Goal: Transaction & Acquisition: Book appointment/travel/reservation

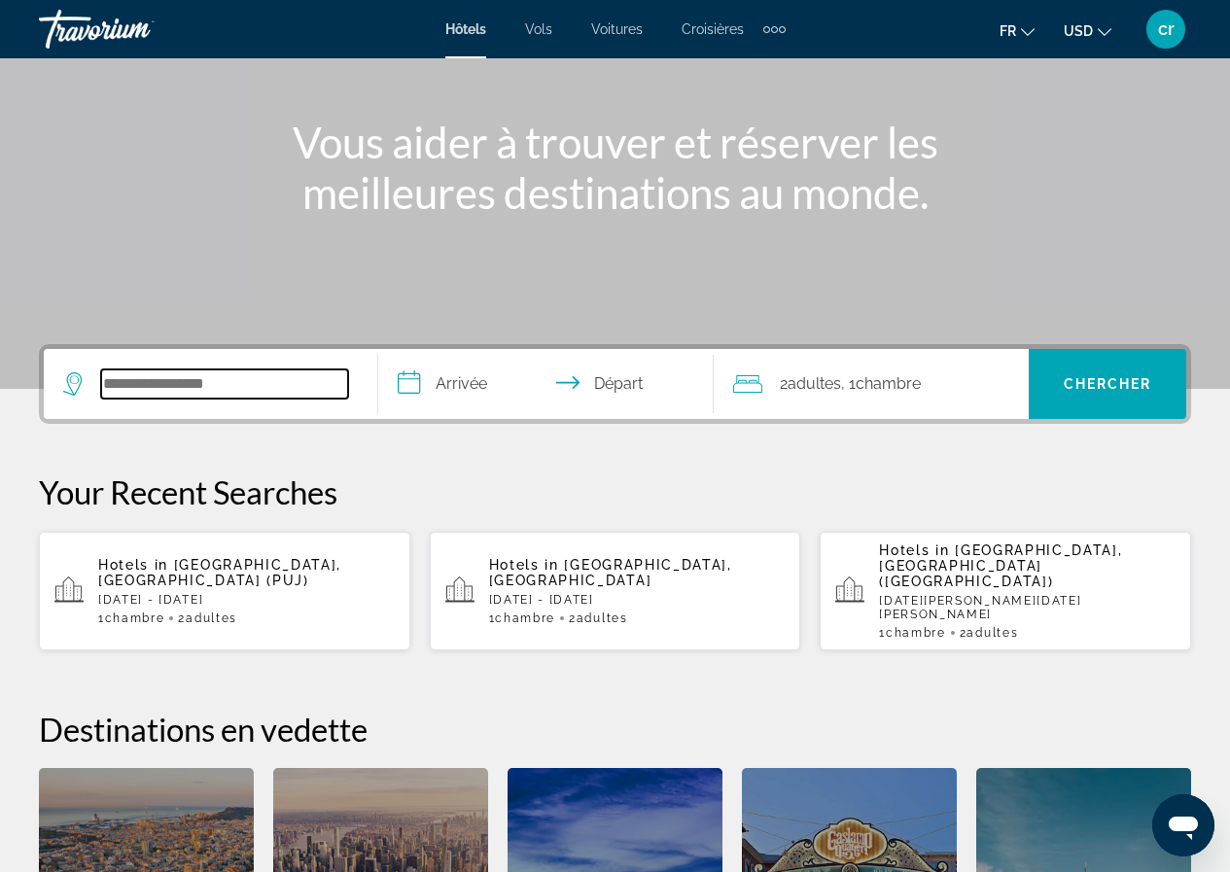
click at [210, 392] on input "Search widget" at bounding box center [224, 384] width 247 height 29
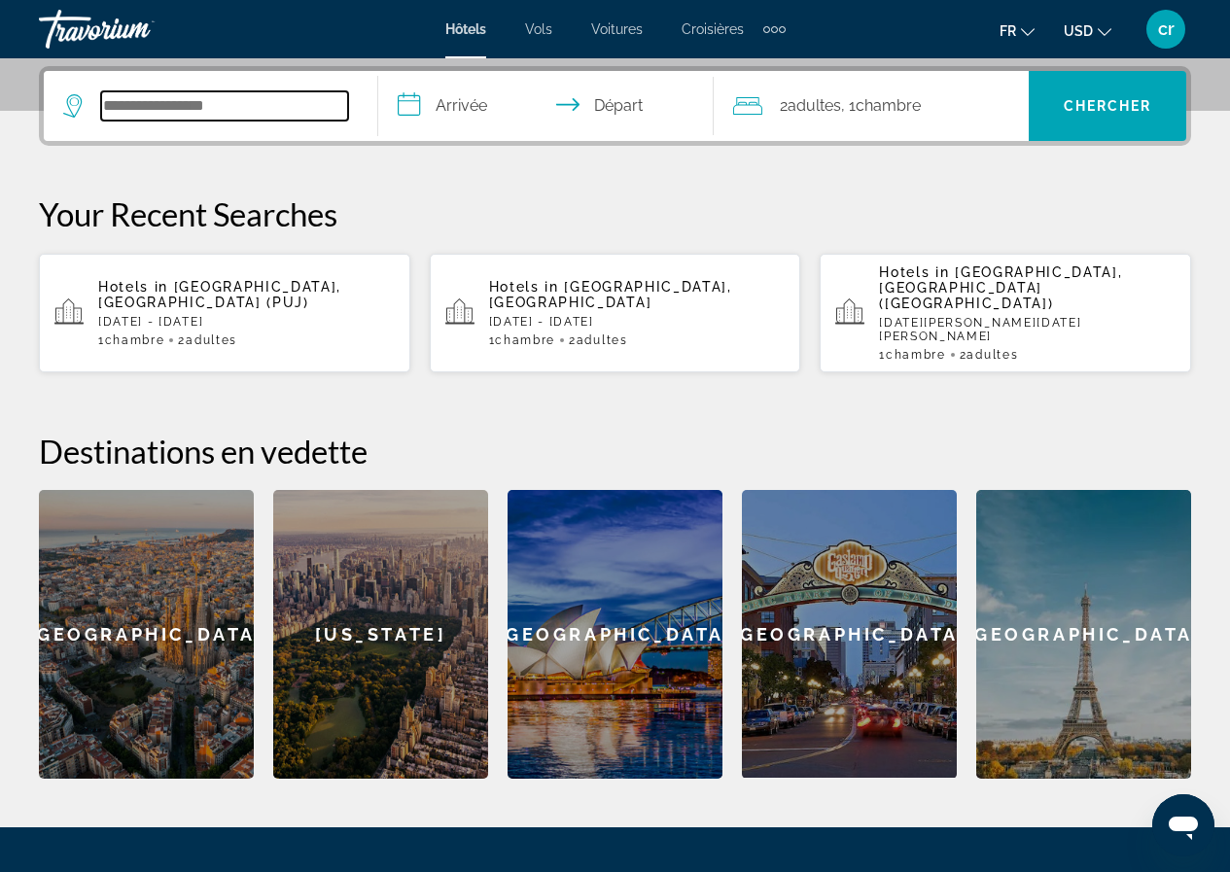
scroll to position [476, 0]
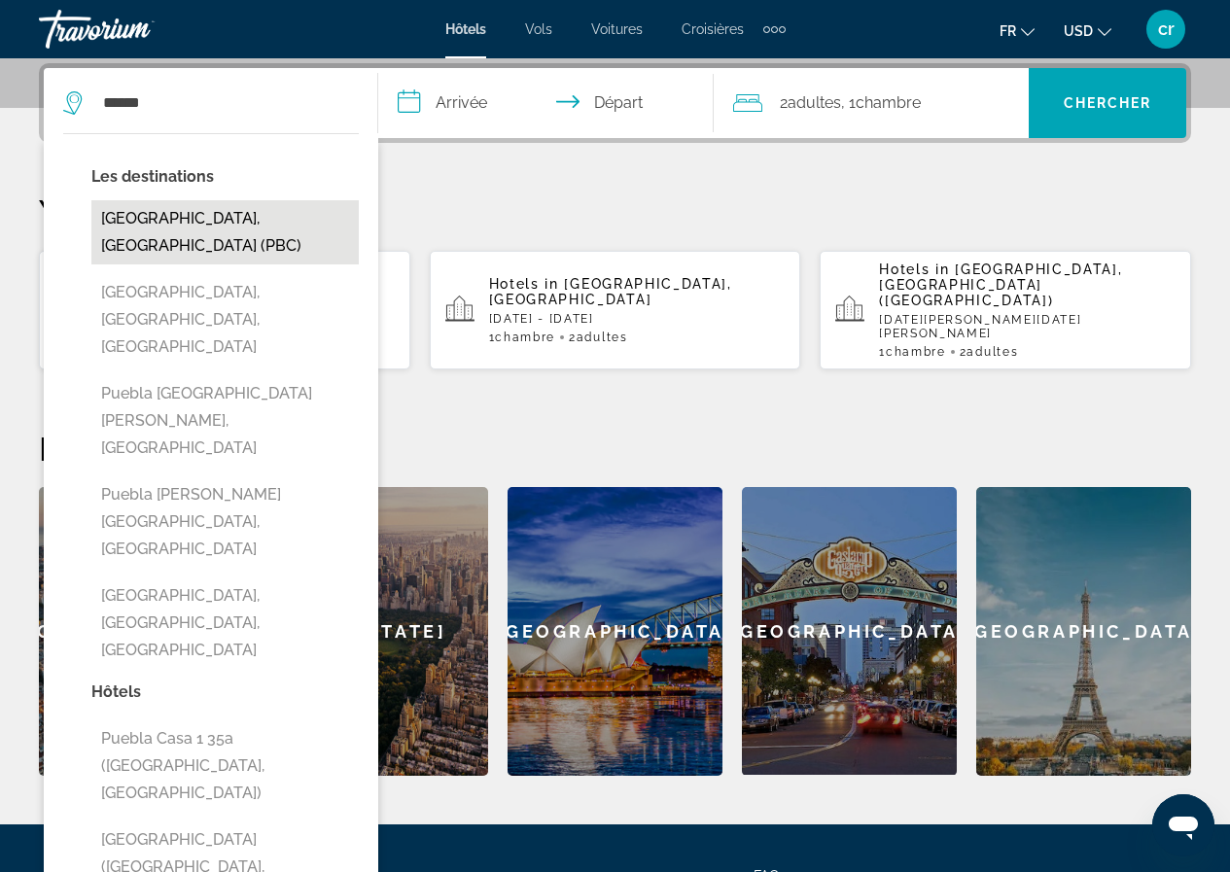
click at [251, 216] on button "[GEOGRAPHIC_DATA], [GEOGRAPHIC_DATA] (PBC)" at bounding box center [224, 232] width 267 height 64
type input "**********"
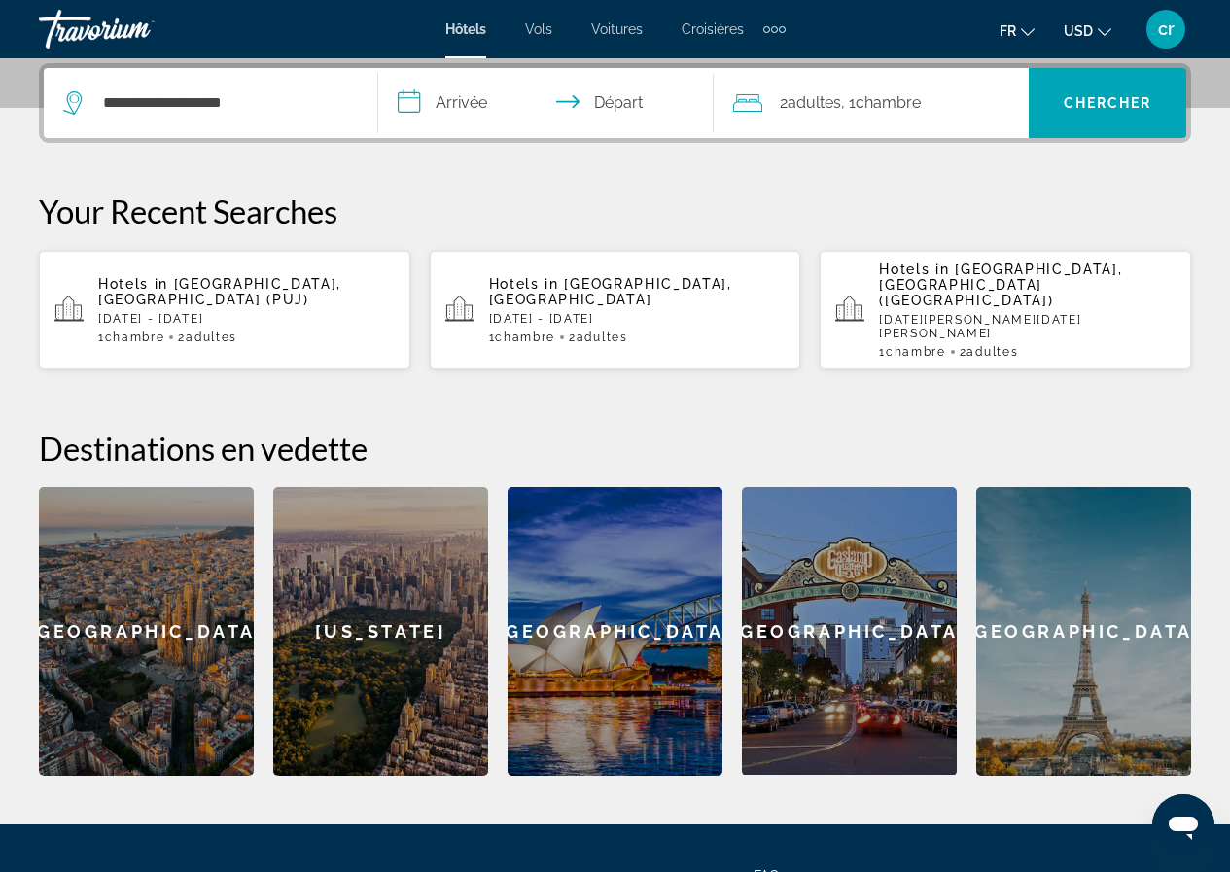
click at [482, 94] on input "**********" at bounding box center [549, 106] width 342 height 76
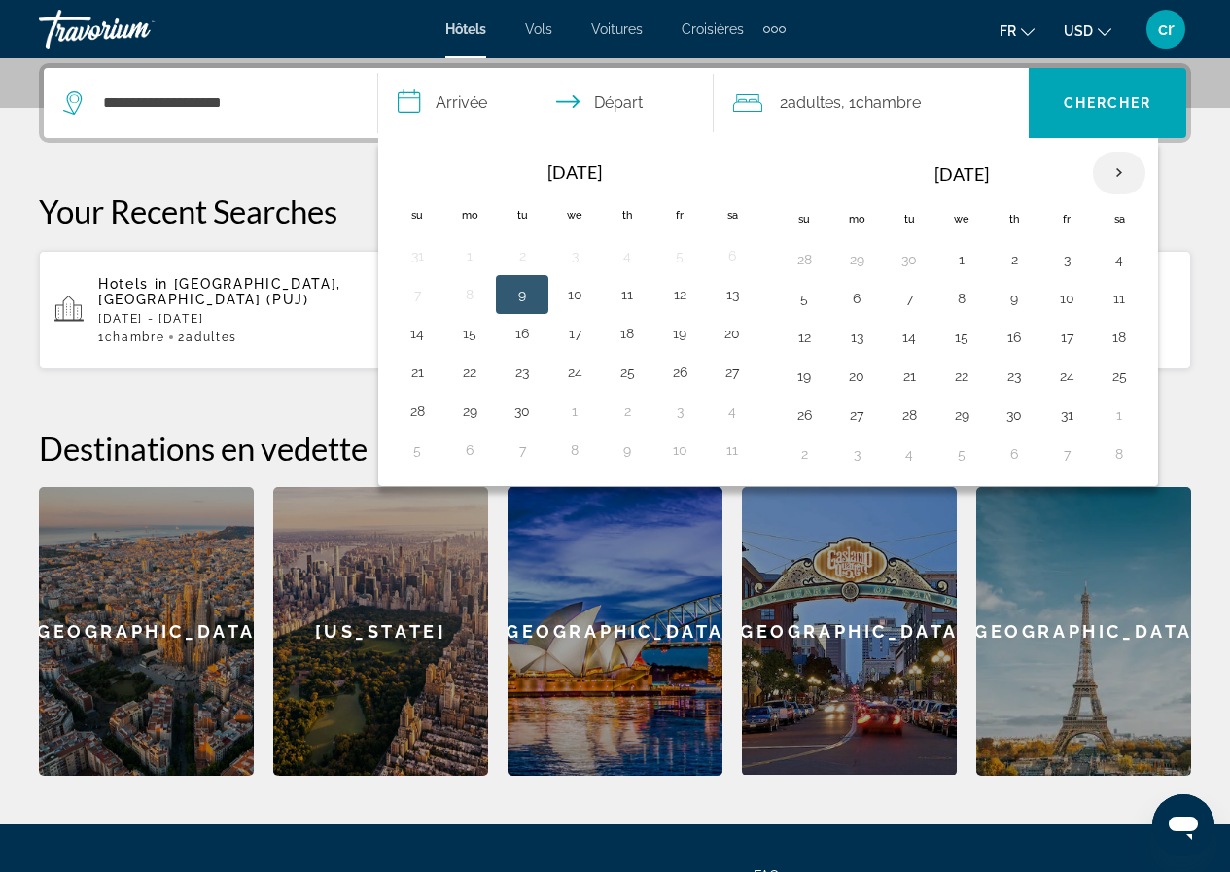
click at [1102, 173] on th "Next month" at bounding box center [1119, 173] width 53 height 43
click at [1124, 156] on th "Next month" at bounding box center [1119, 173] width 53 height 43
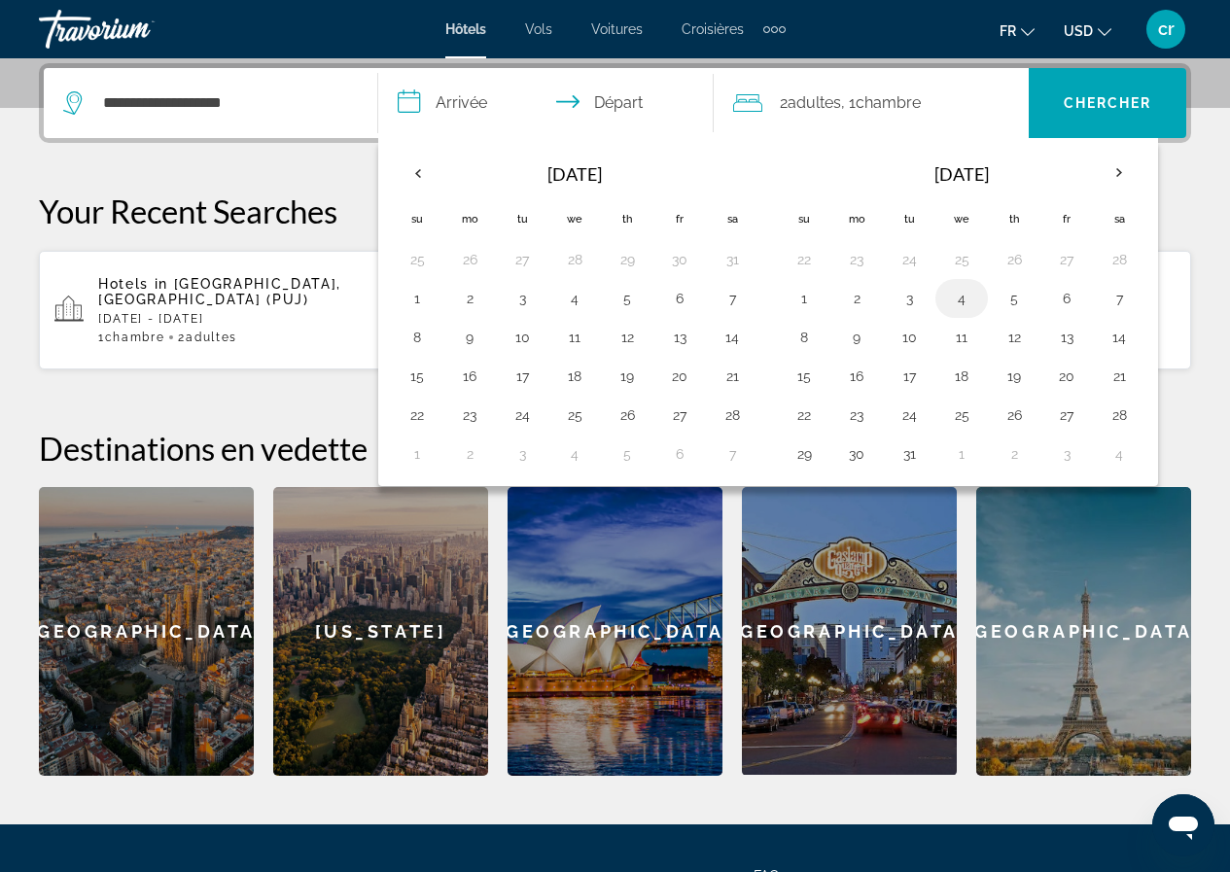
click at [969, 304] on button "4" at bounding box center [961, 298] width 31 height 27
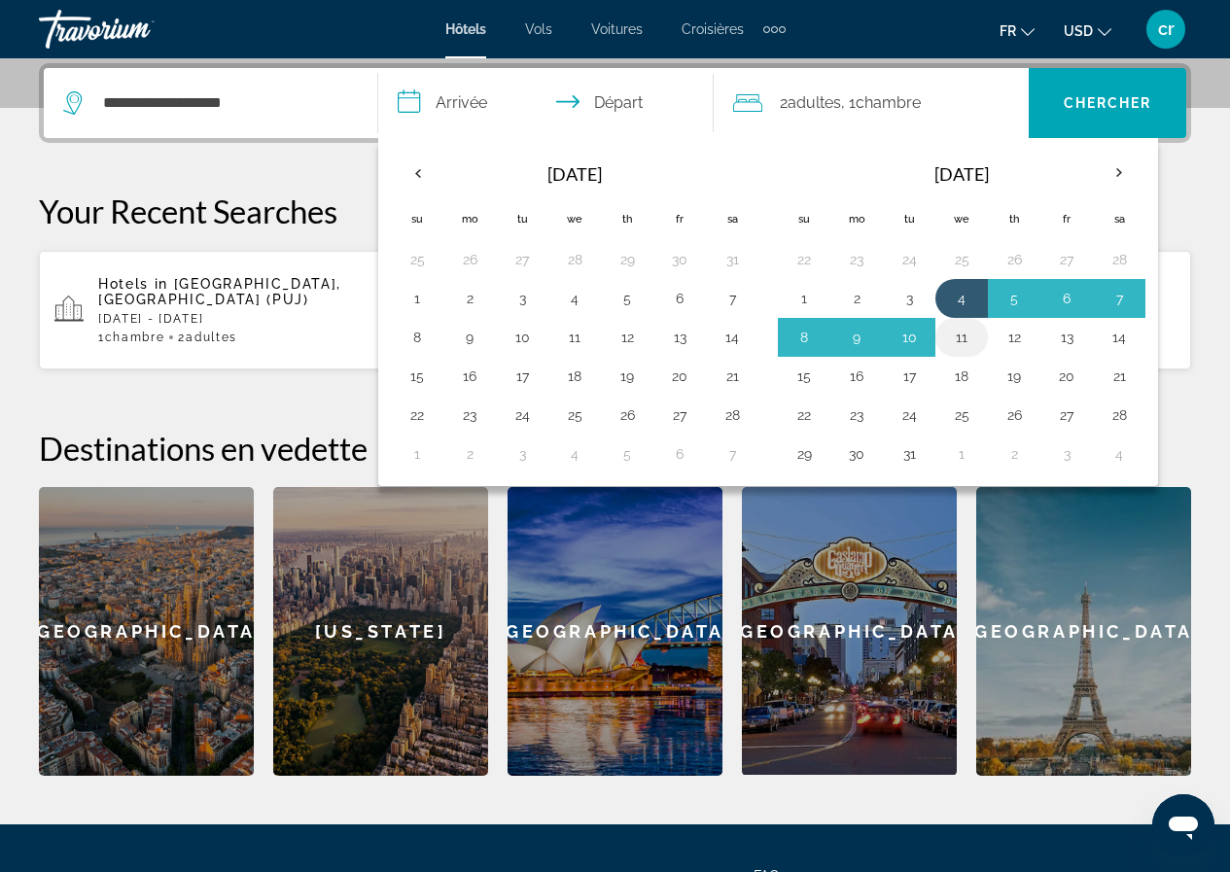
click at [960, 328] on button "11" at bounding box center [961, 337] width 31 height 27
type input "**********"
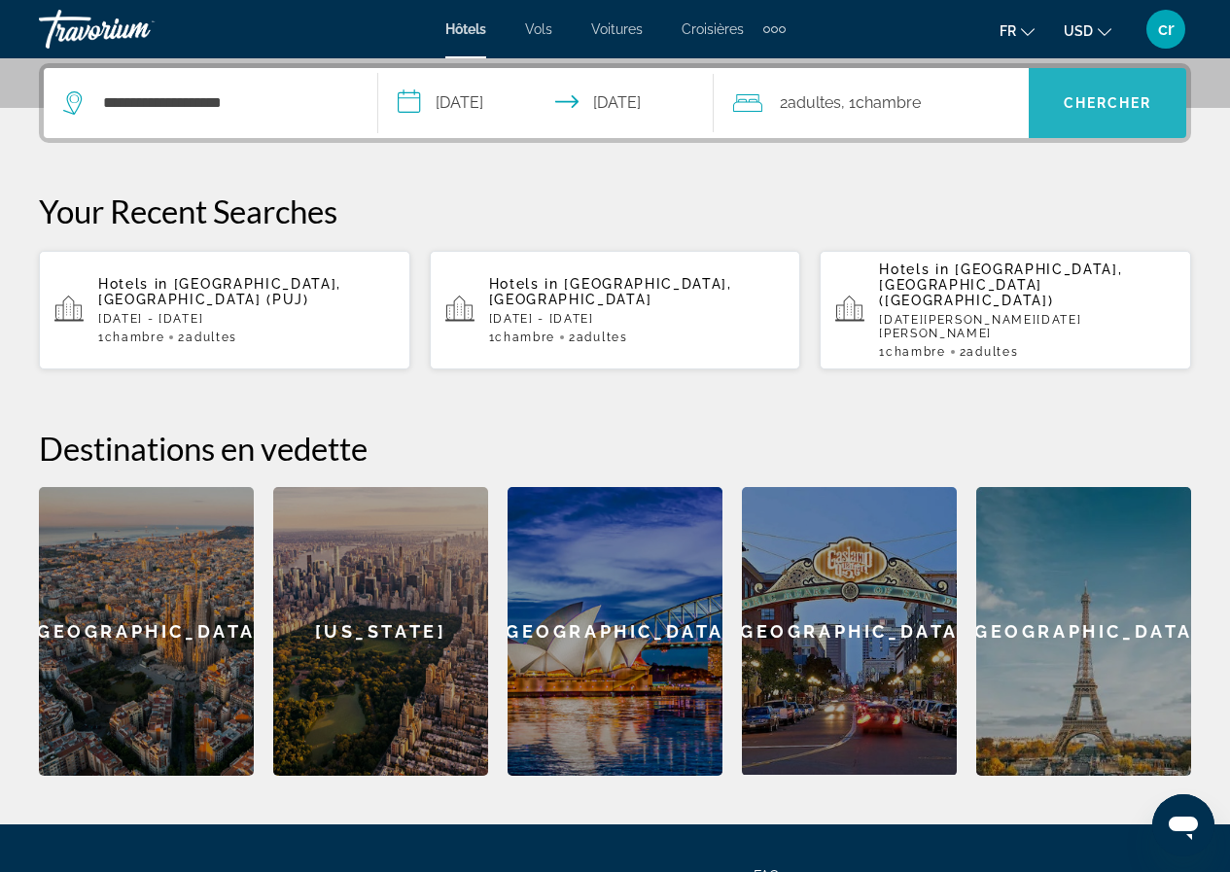
click at [1096, 91] on span "Search widget" at bounding box center [1108, 103] width 158 height 47
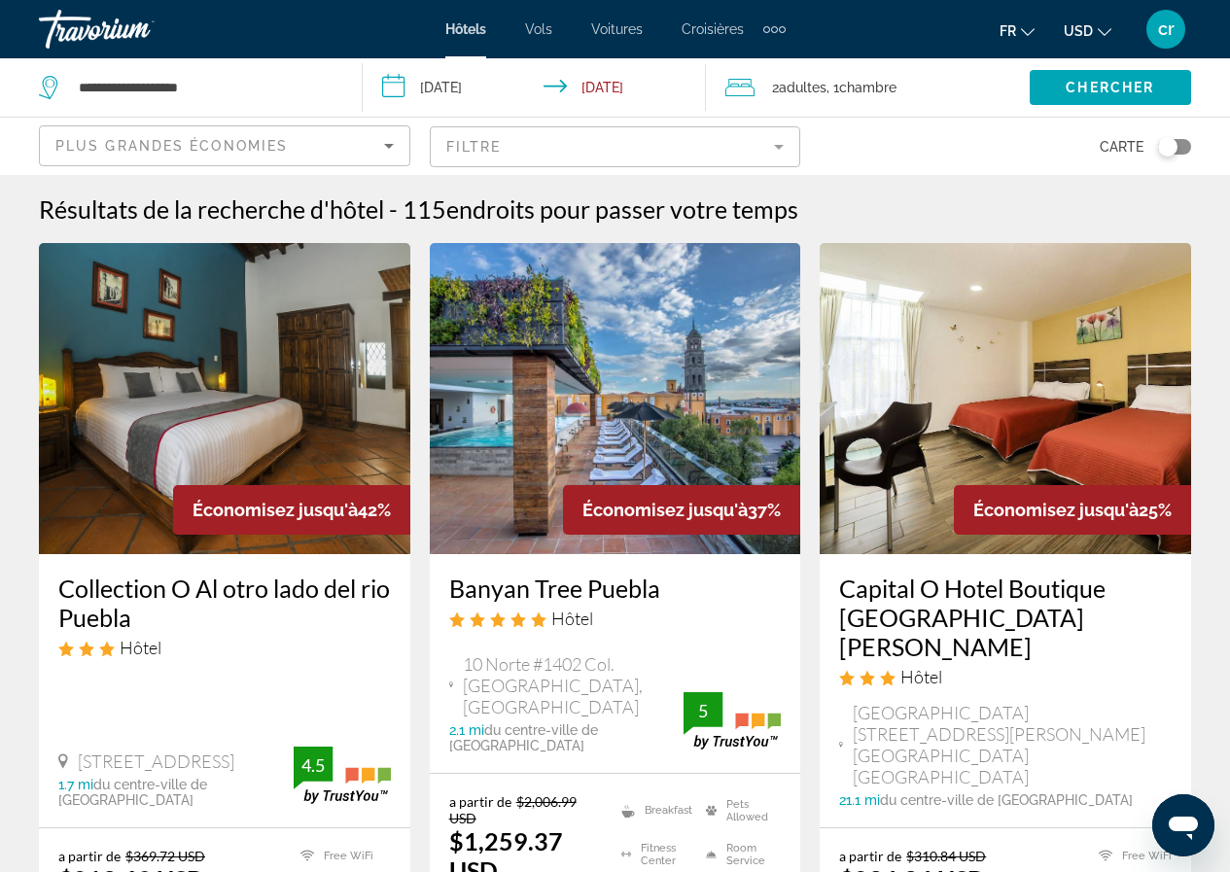
click at [1075, 21] on button "USD USD ($) MXN (Mex$) CAD (Can$) GBP (£) EUR (€) AUD (A$) NZD (NZ$) CNY (CN¥)" at bounding box center [1088, 31] width 48 height 28
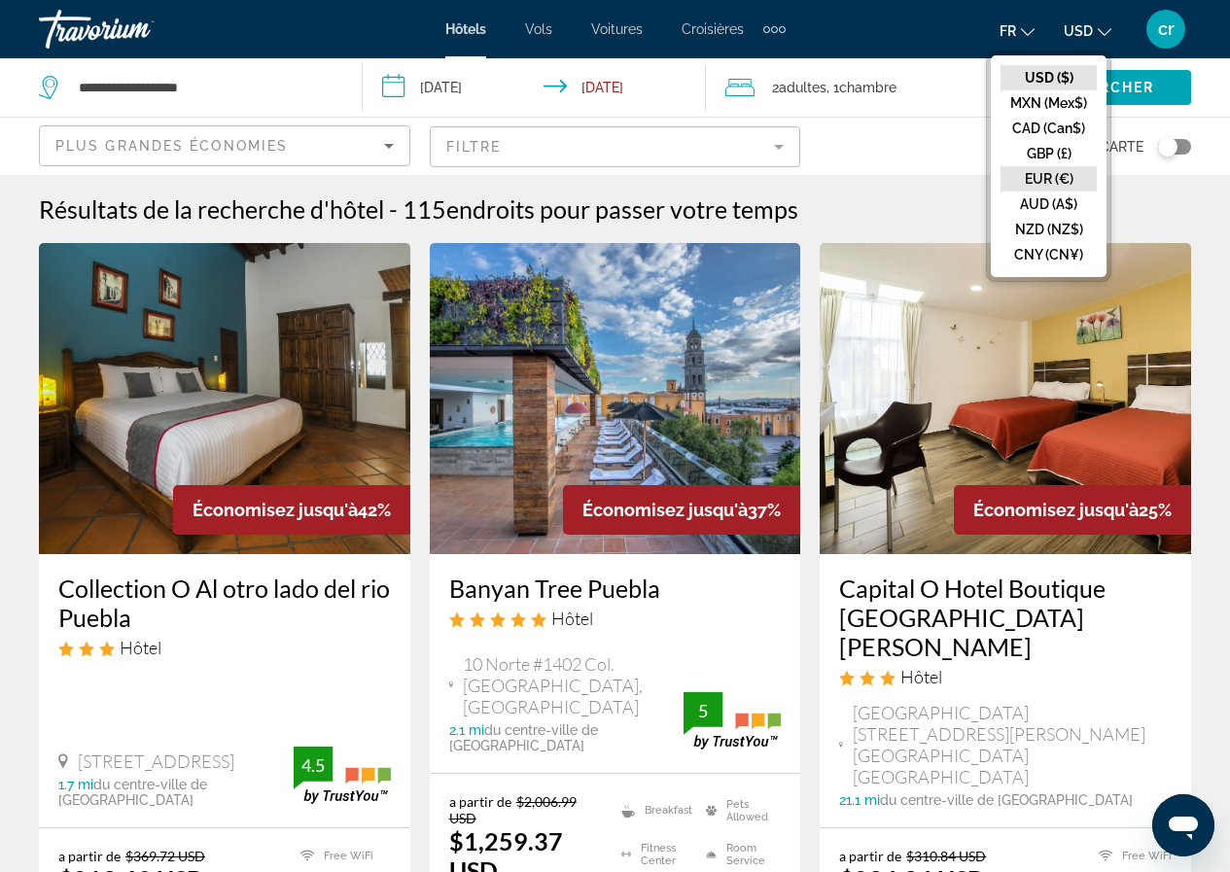
click at [1051, 178] on button "EUR (€)" at bounding box center [1049, 178] width 96 height 25
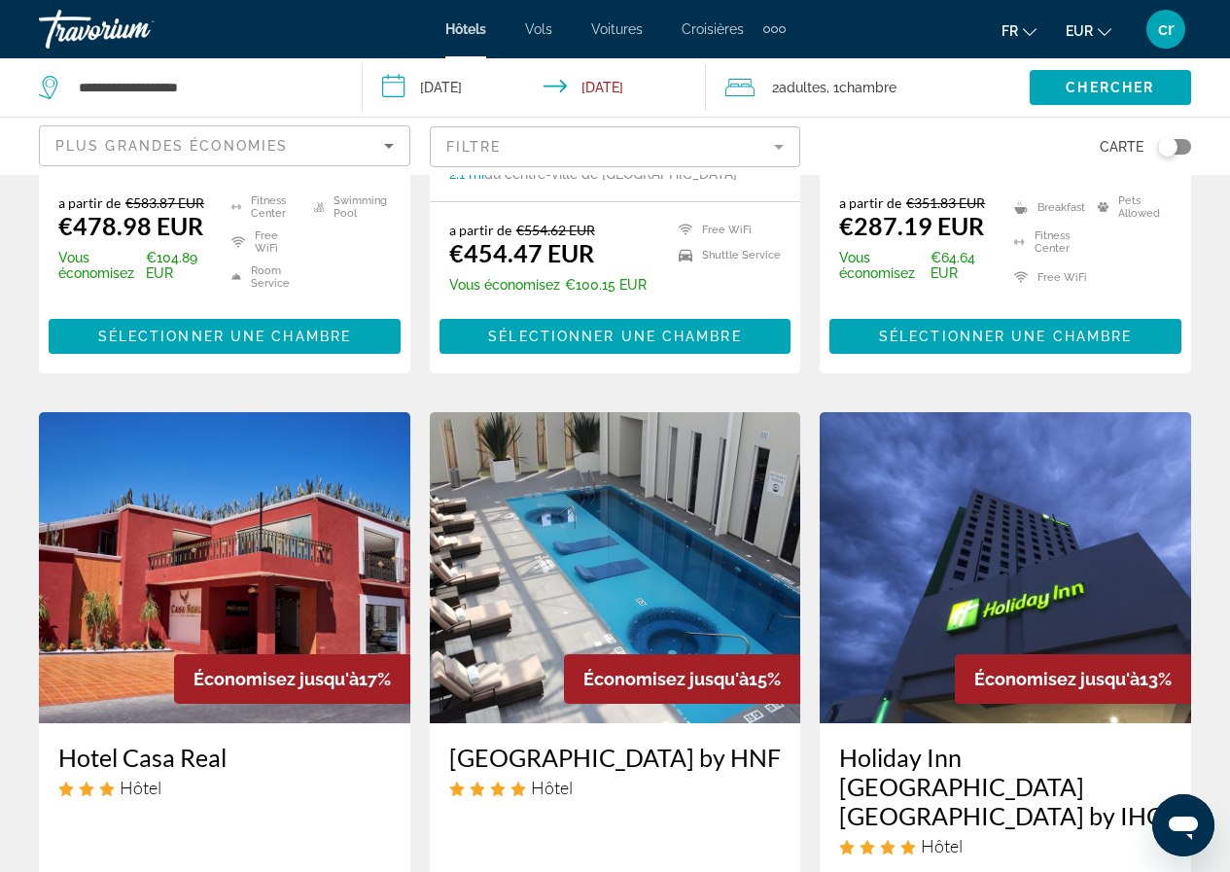
scroll to position [2334, 0]
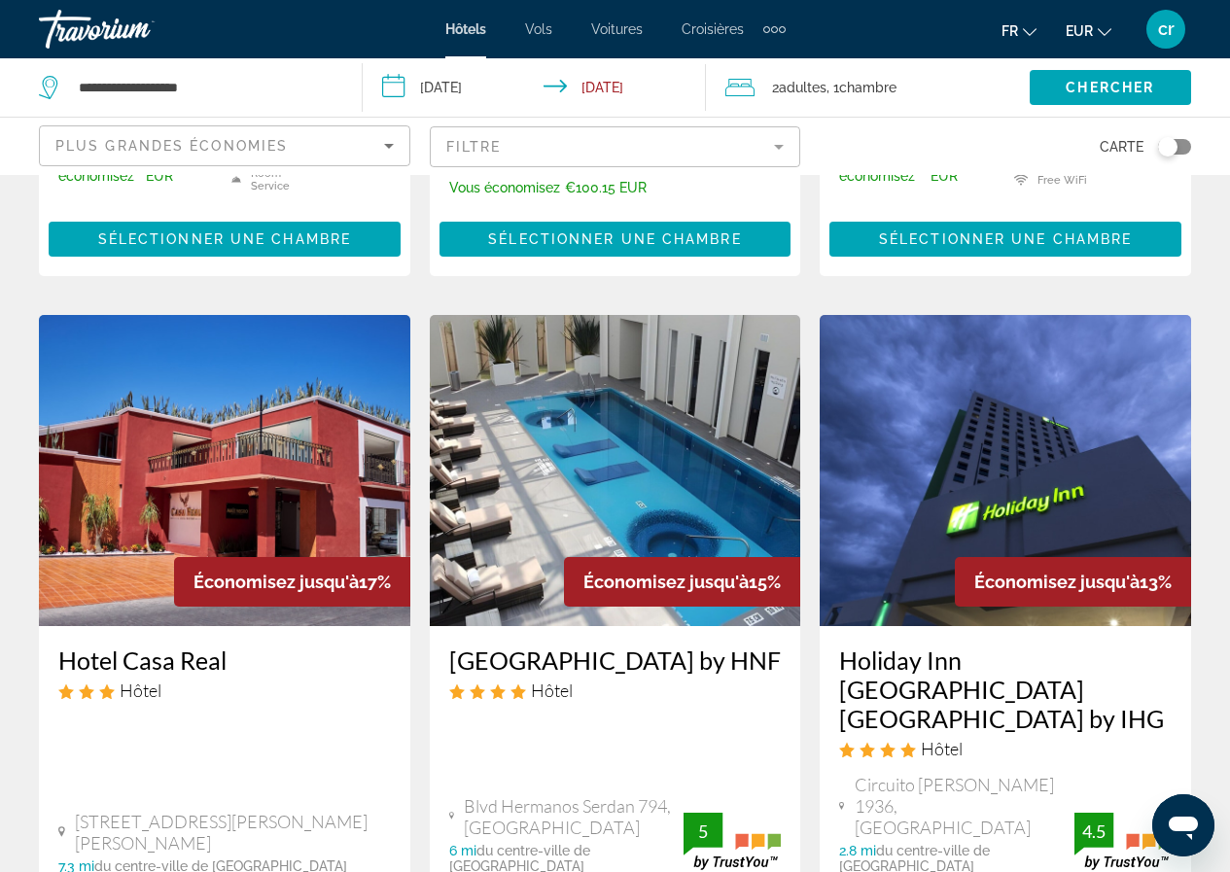
click at [667, 646] on h3 "[GEOGRAPHIC_DATA] by HNF" at bounding box center [615, 660] width 333 height 29
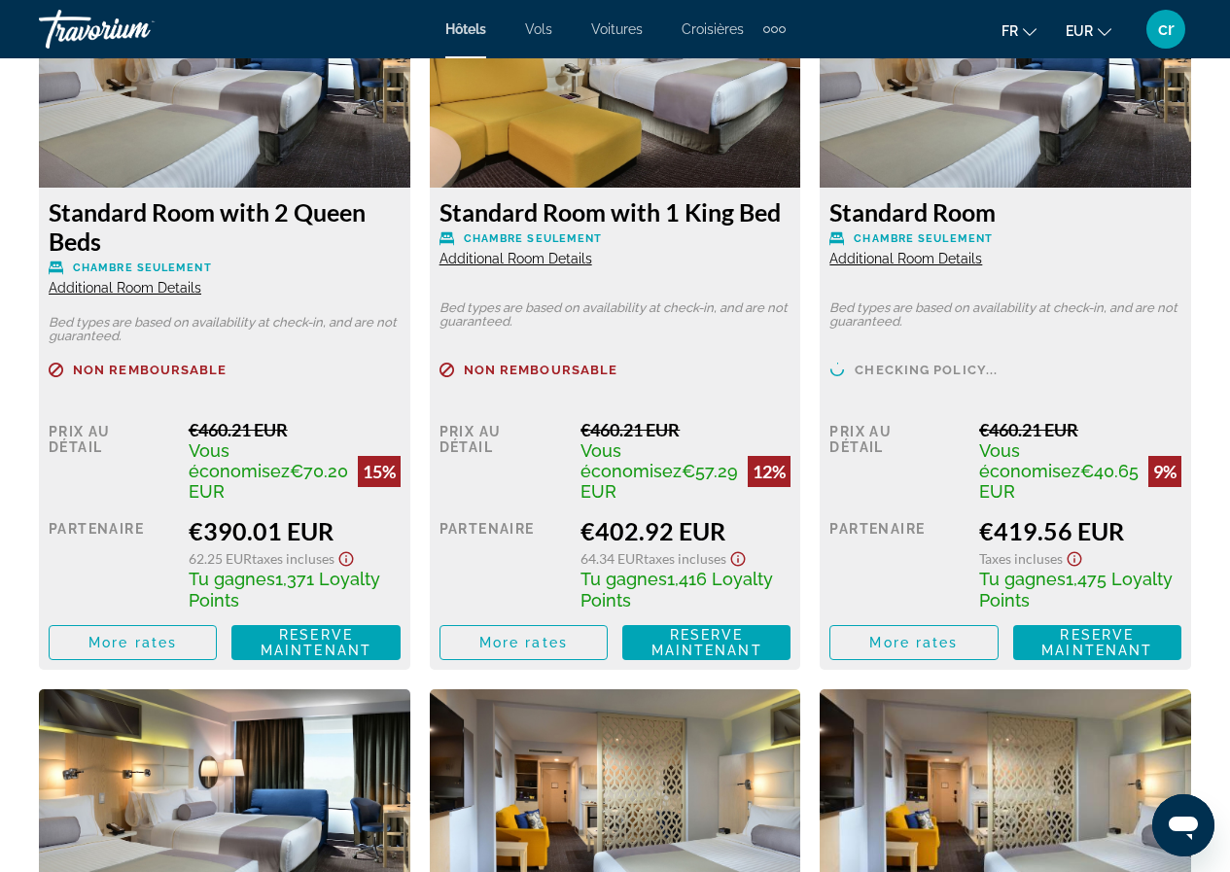
scroll to position [2917, 0]
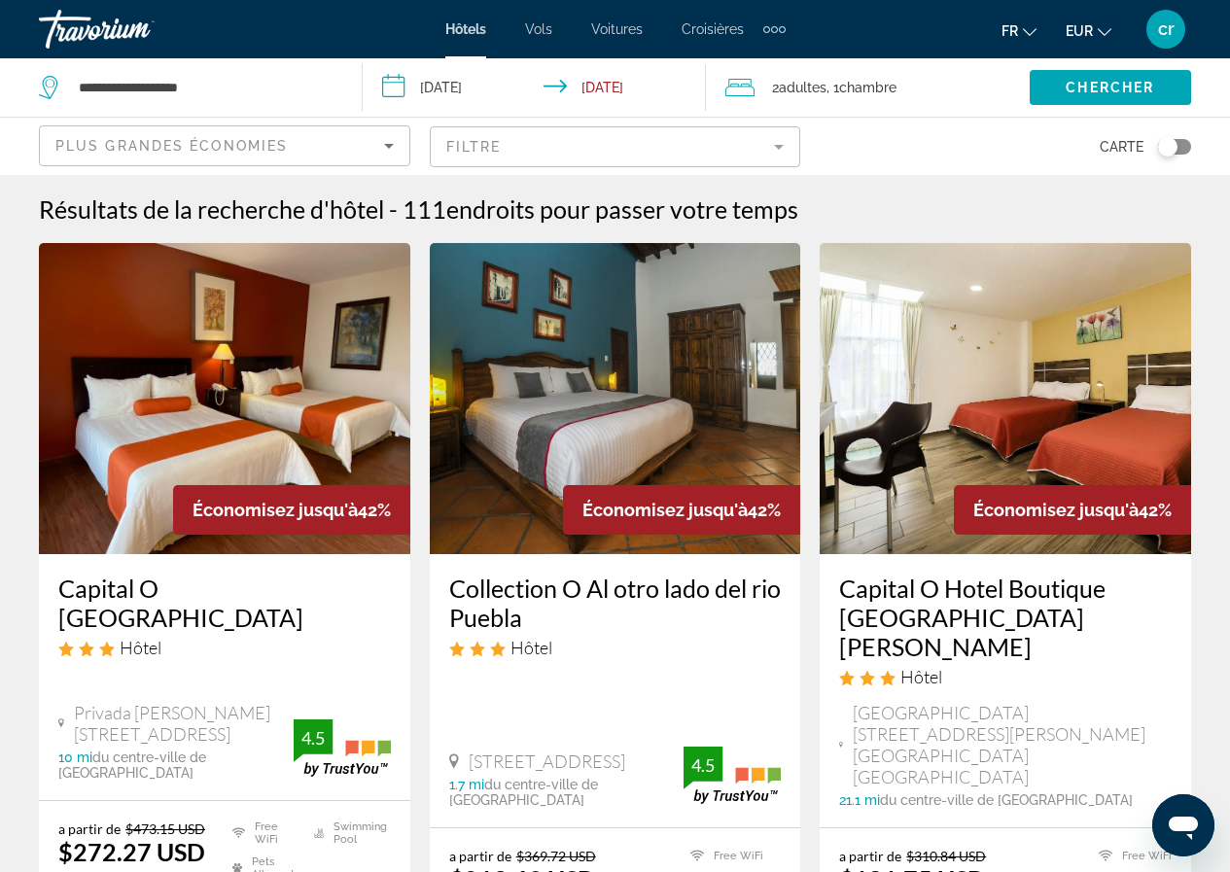
click at [1116, 38] on ul "fr English Español Français Italiano Português русский EUR USD ($) MXN (Mex$) C…" at bounding box center [1071, 29] width 139 height 31
click at [1079, 35] on span "EUR" at bounding box center [1079, 31] width 27 height 16
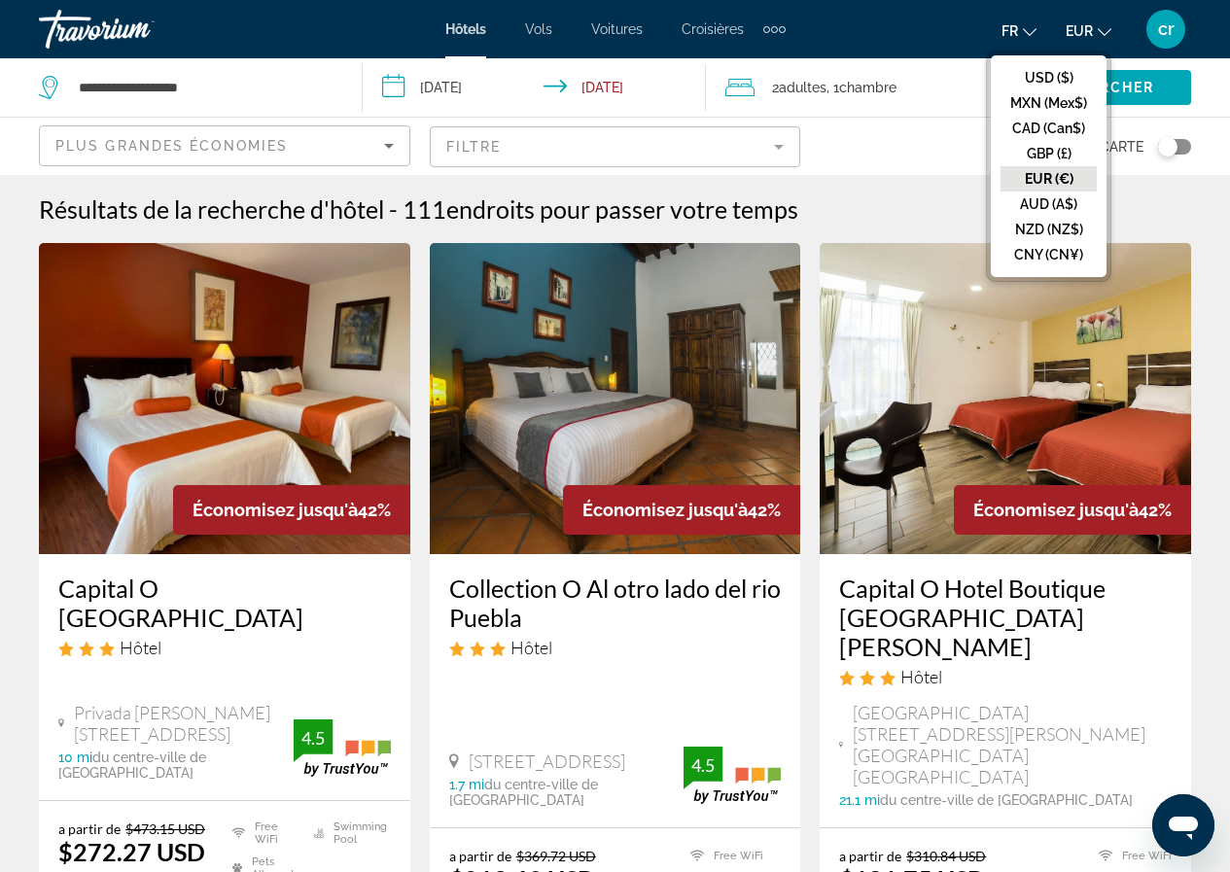
click at [1062, 183] on button "EUR (€)" at bounding box center [1049, 178] width 96 height 25
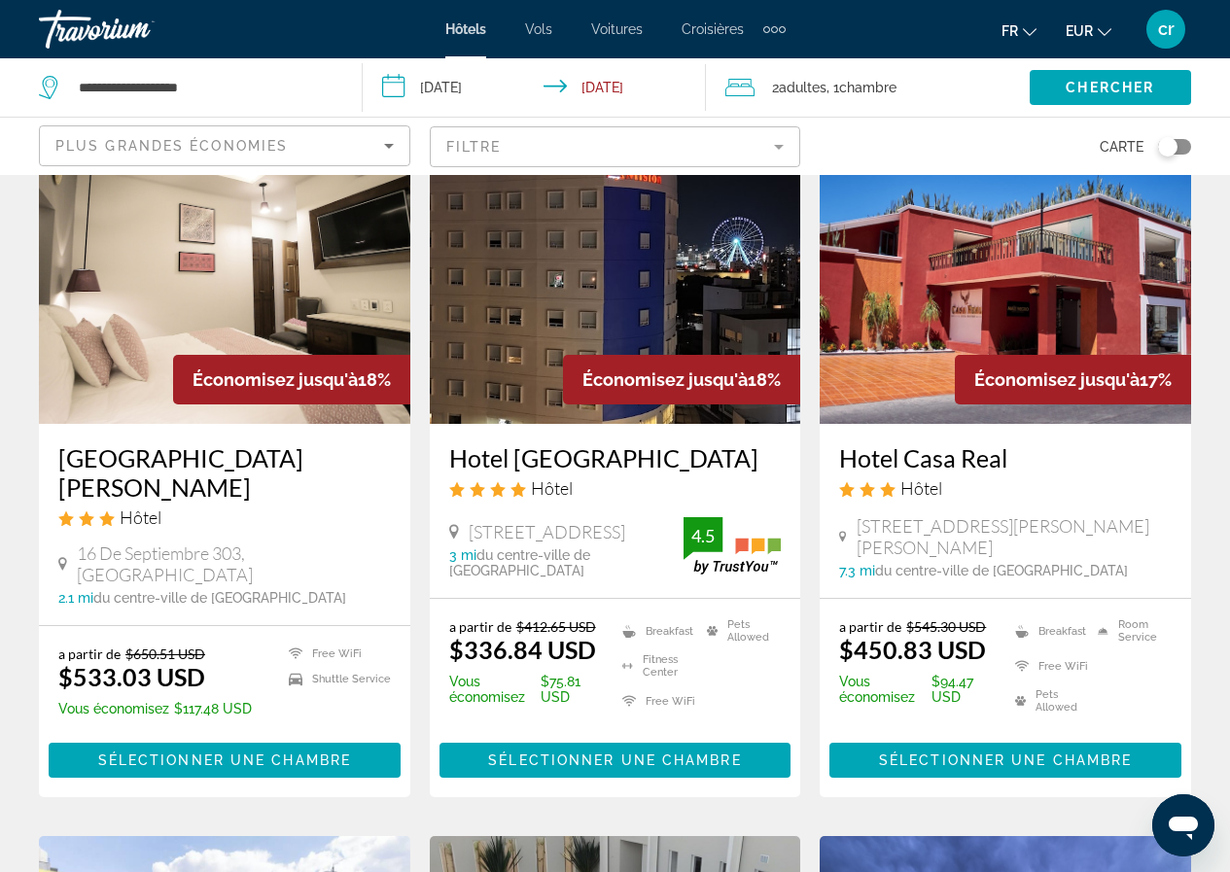
scroll to position [1653, 0]
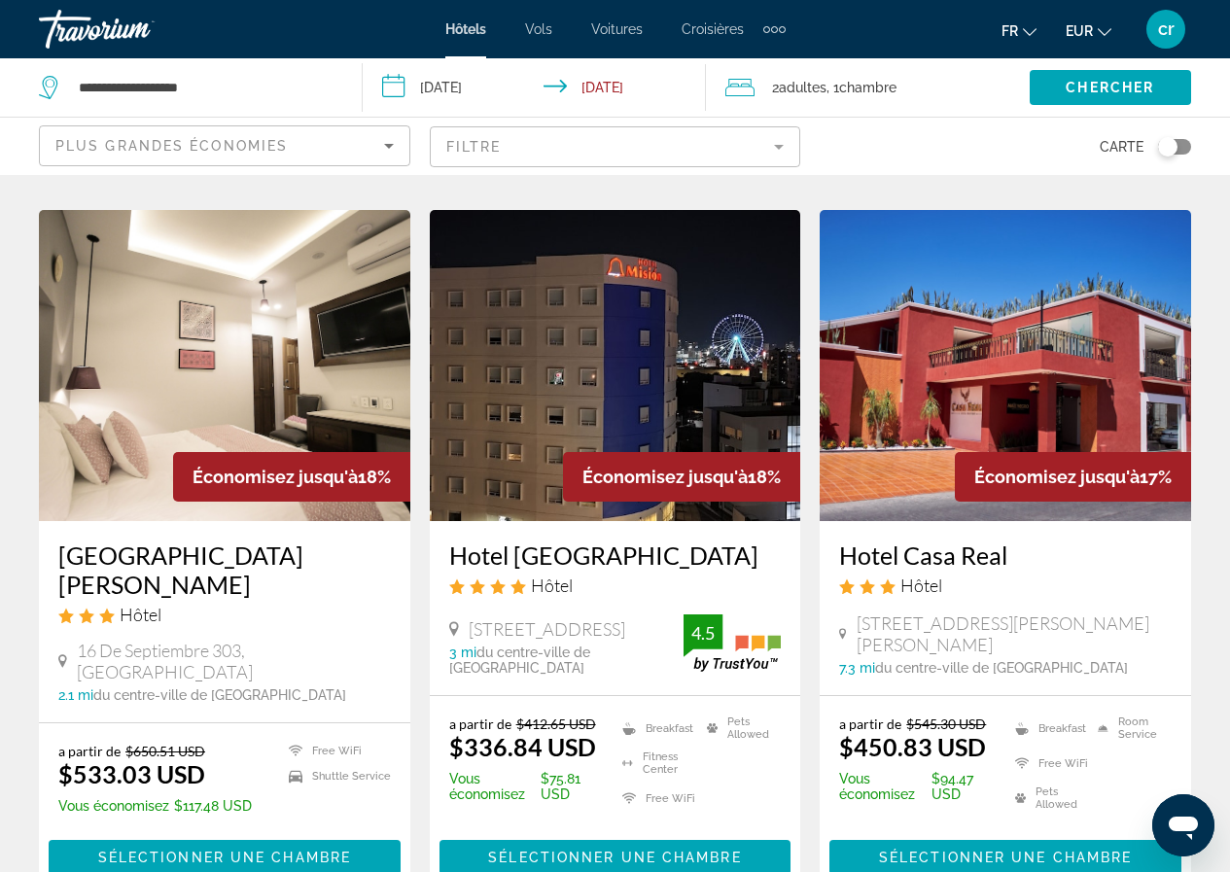
click at [518, 541] on h3 "Hotel [GEOGRAPHIC_DATA]" at bounding box center [615, 555] width 333 height 29
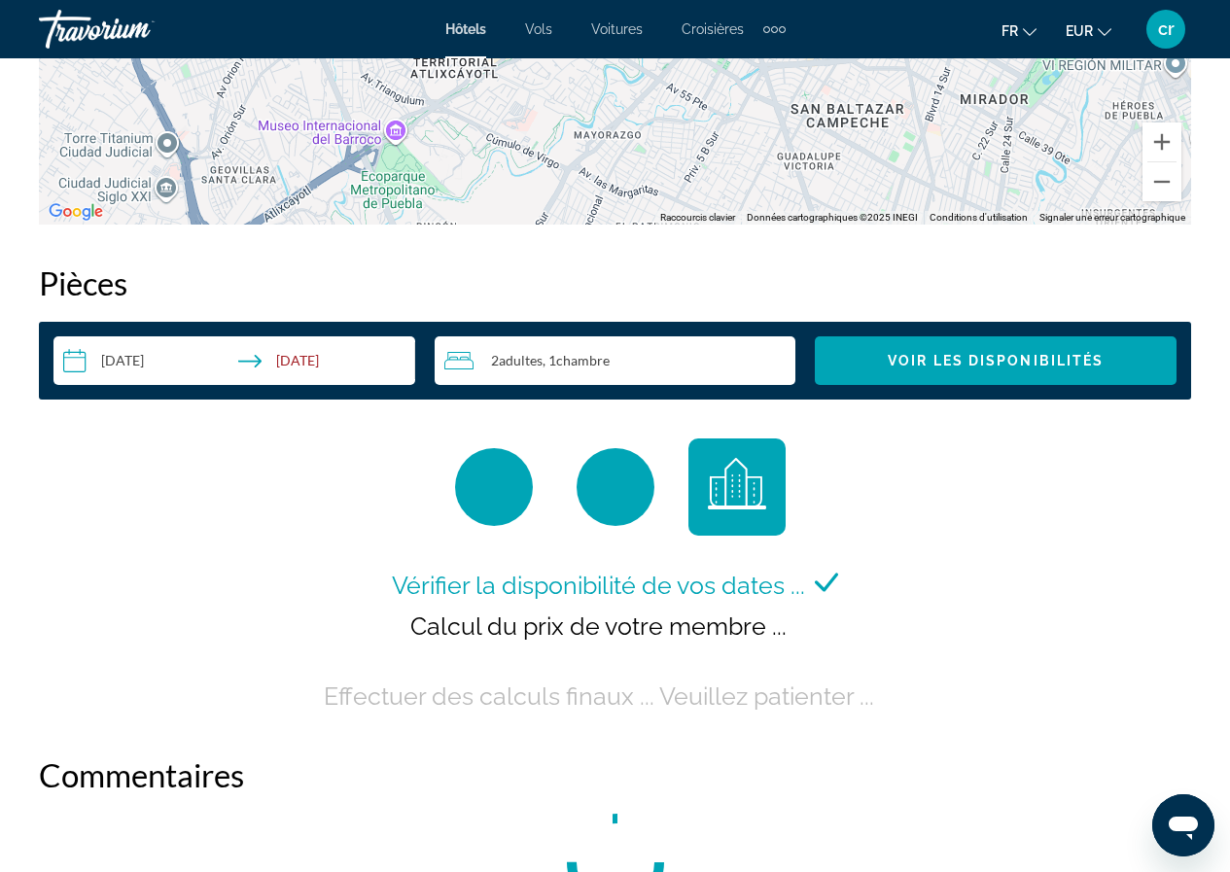
scroll to position [2820, 0]
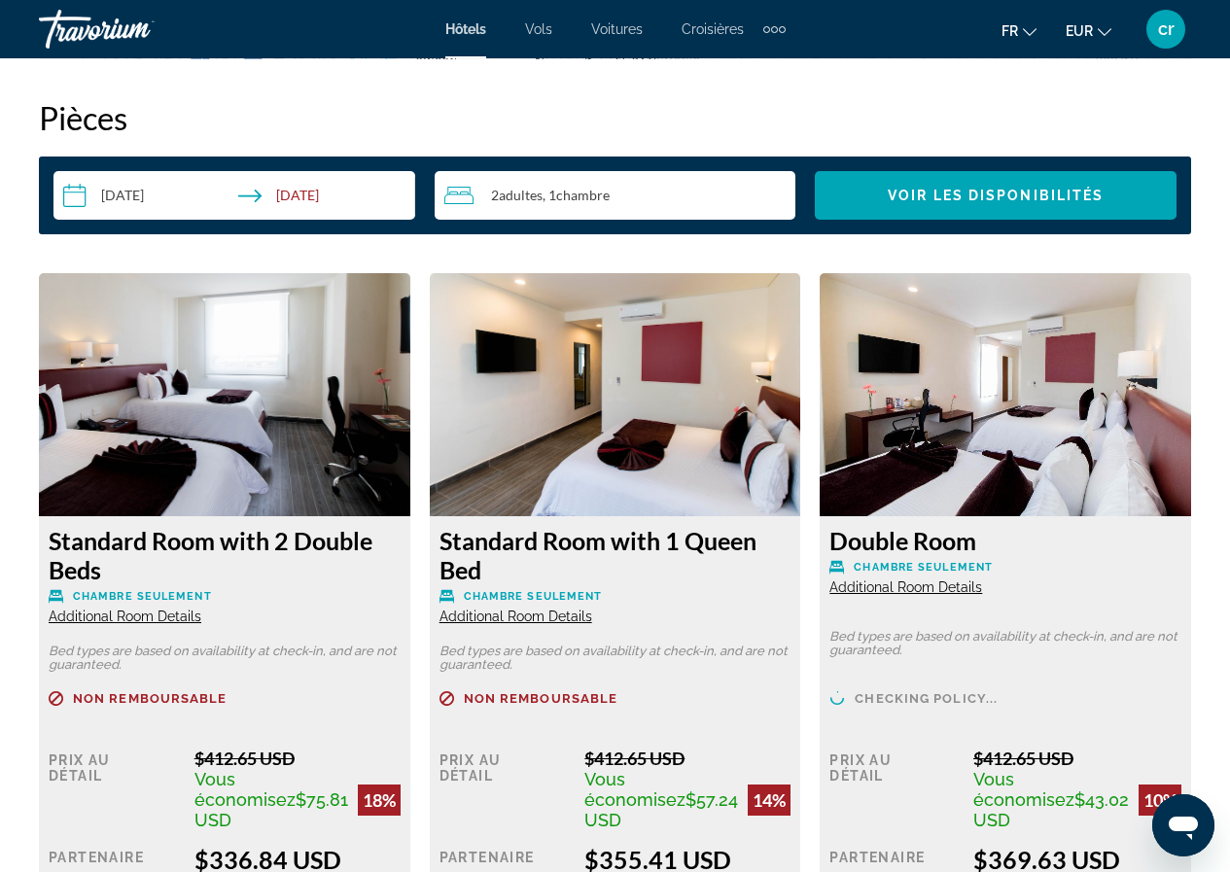
click at [1100, 10] on div "fr English Español Français Italiano Português русский EUR USD ($) MXN (Mex$) C…" at bounding box center [998, 29] width 387 height 41
click at [1101, 31] on icon "Change currency" at bounding box center [1105, 32] width 14 height 8
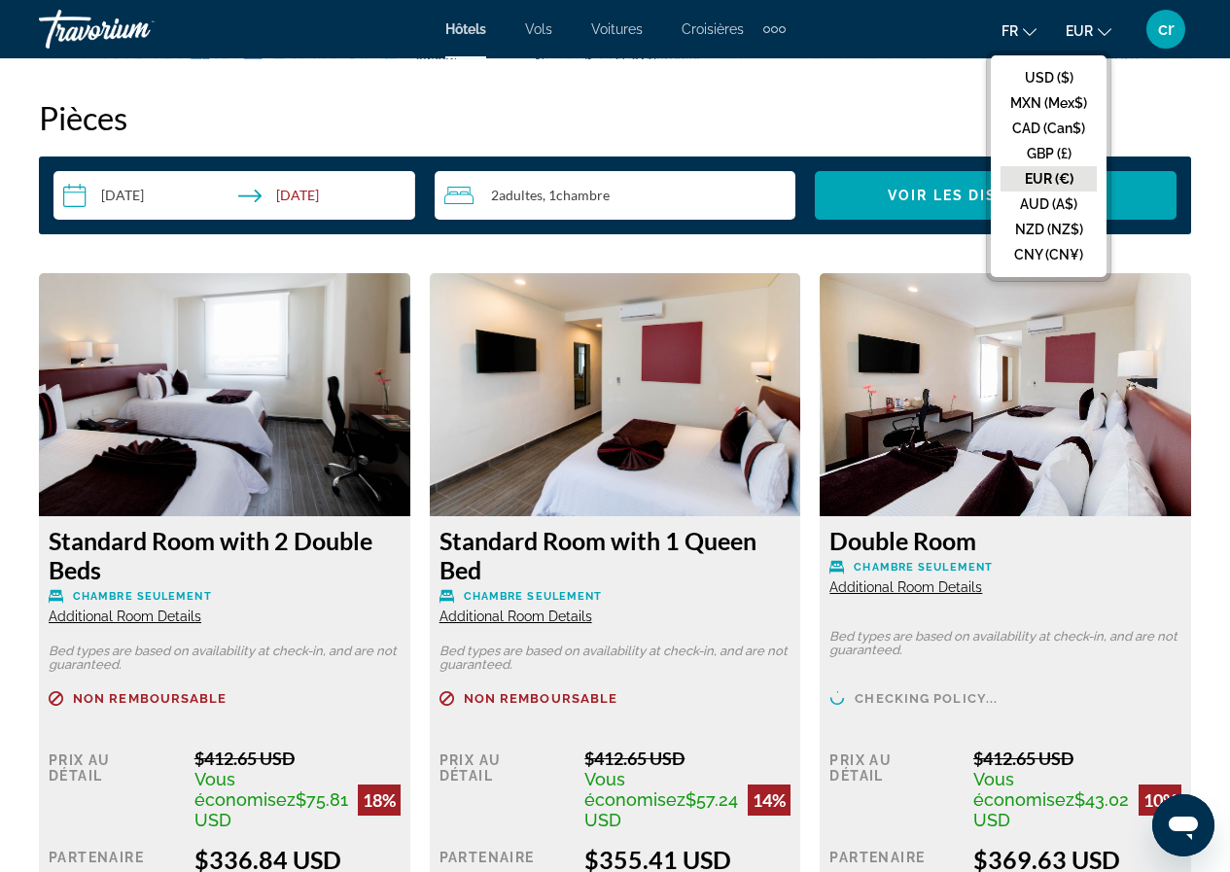
click at [1046, 184] on button "EUR (€)" at bounding box center [1049, 178] width 96 height 25
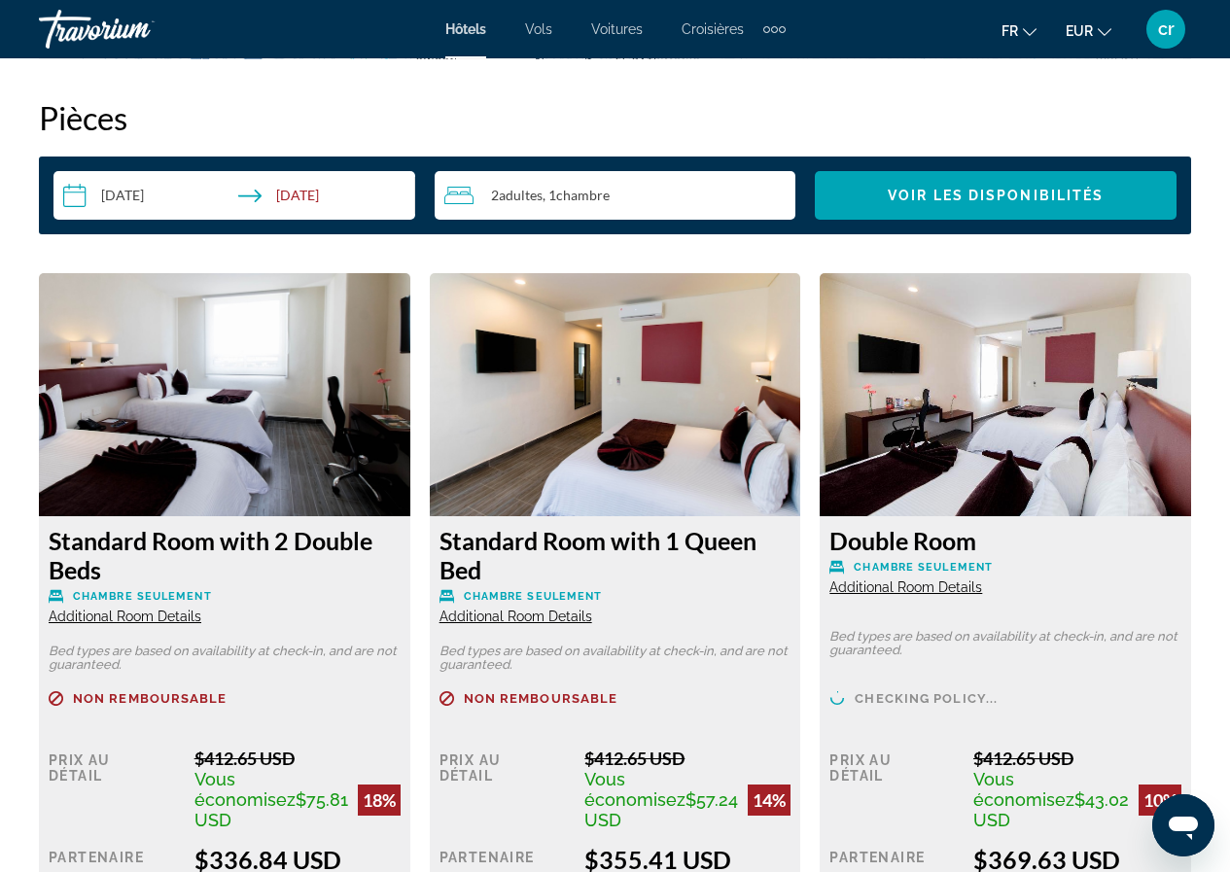
click at [1083, 44] on button "EUR USD ($) MXN (Mex$) CAD (Can$) GBP (£) EUR (€) AUD (A$) NZD (NZ$) CNY (CN¥)" at bounding box center [1089, 31] width 46 height 28
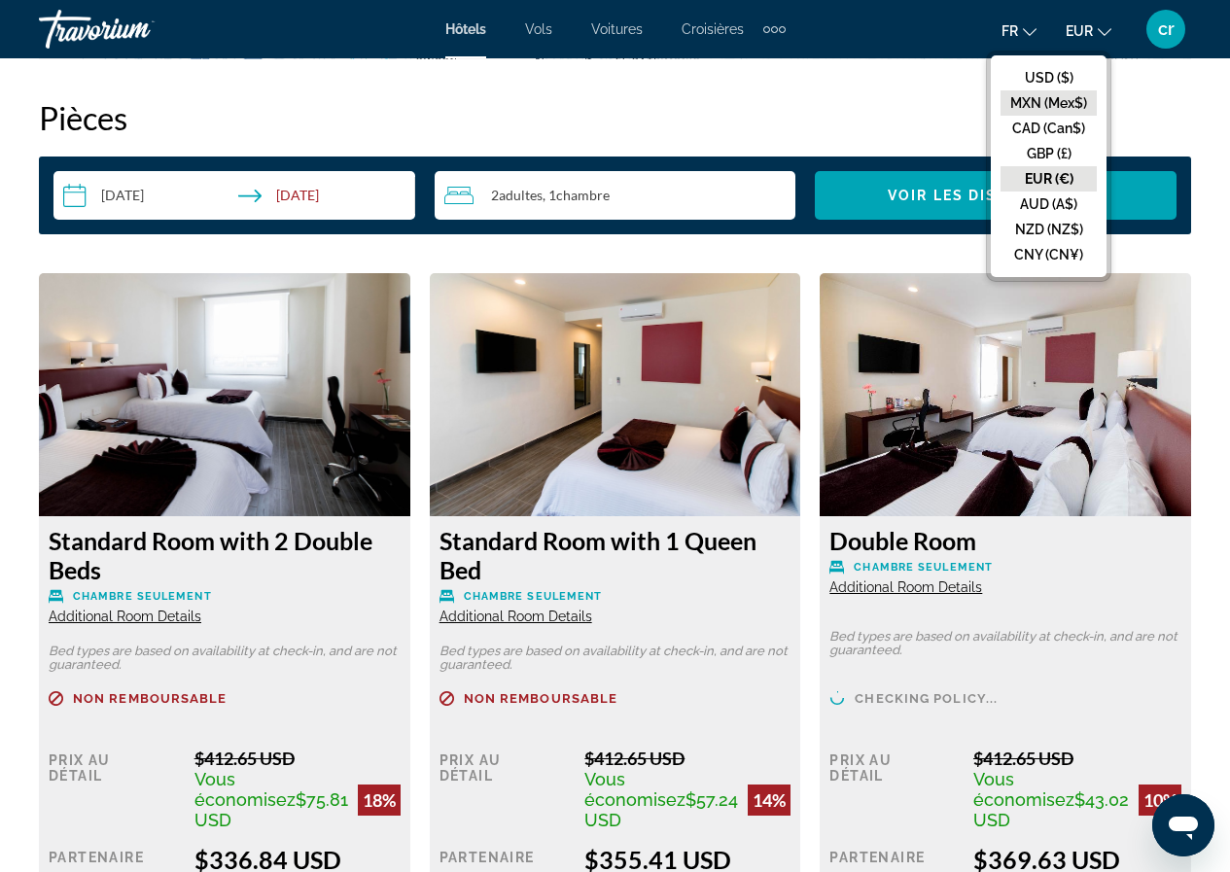
click at [1059, 103] on button "MXN (Mex$)" at bounding box center [1049, 102] width 96 height 25
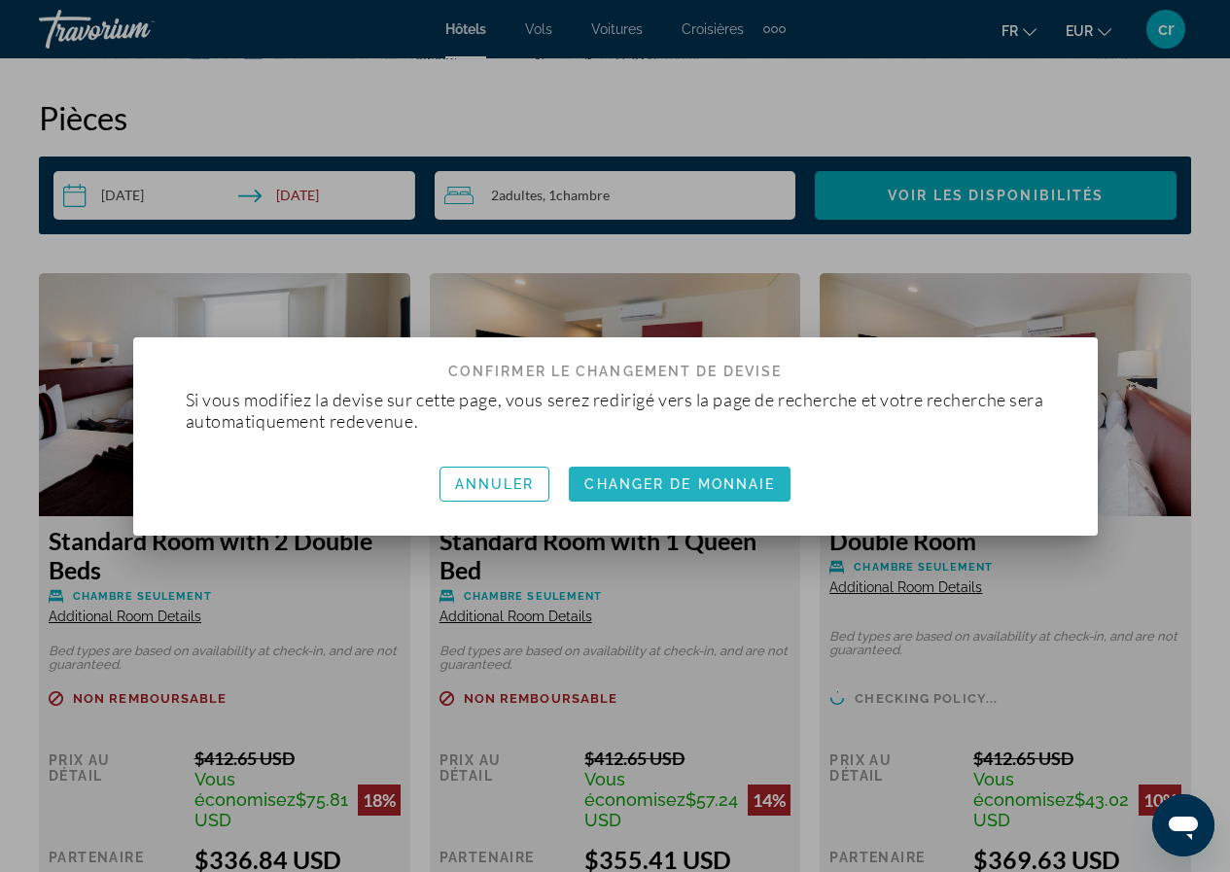
click at [723, 500] on span "button" at bounding box center [680, 484] width 222 height 47
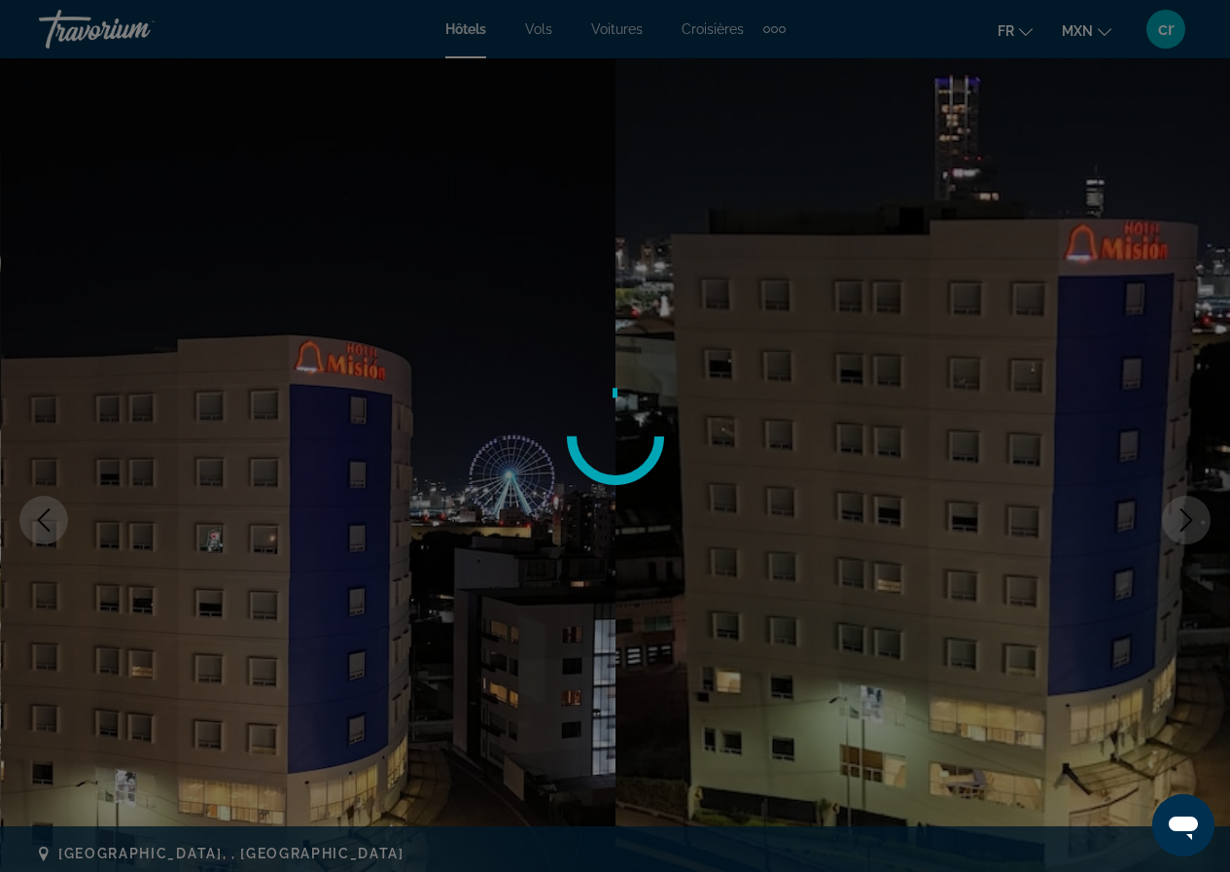
scroll to position [2820, 0]
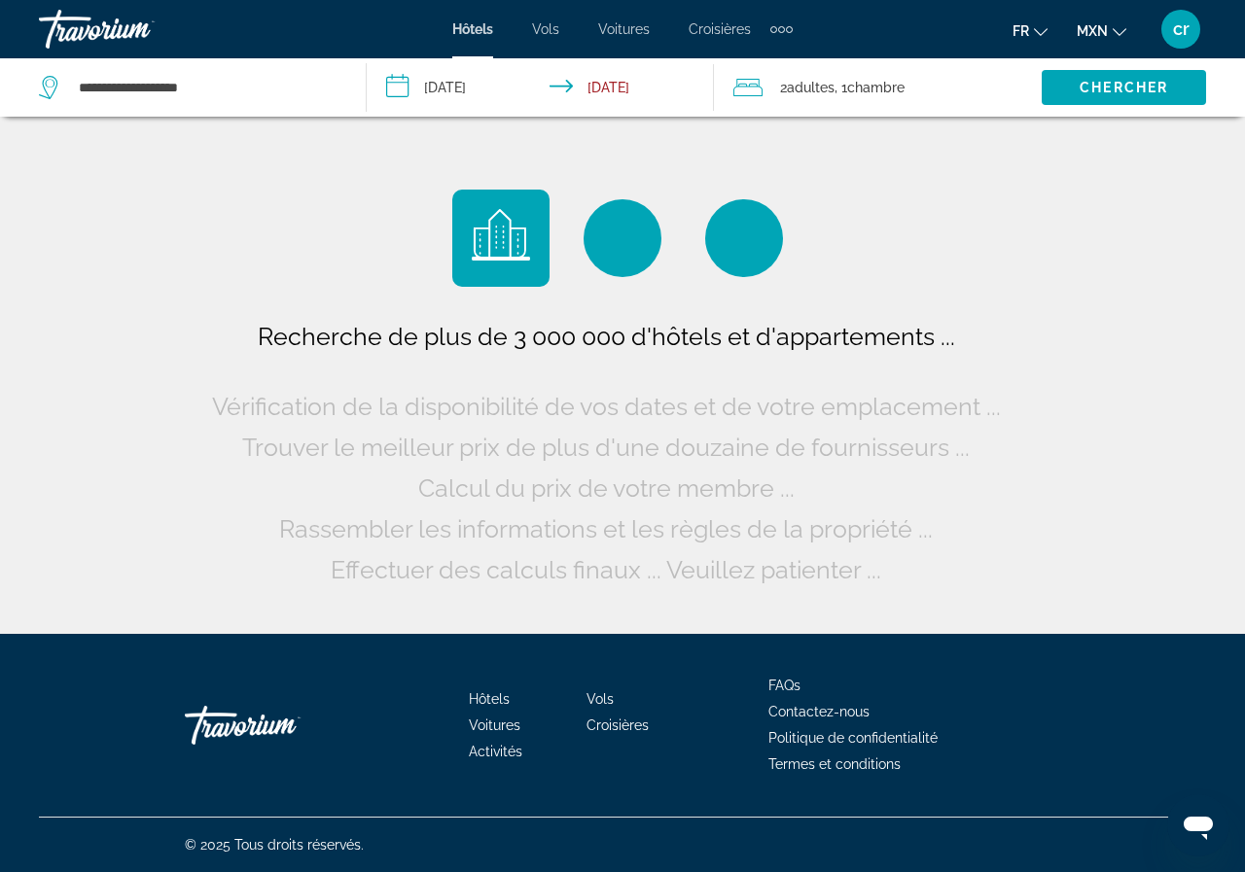
click at [1081, 33] on span "MXN" at bounding box center [1092, 31] width 31 height 16
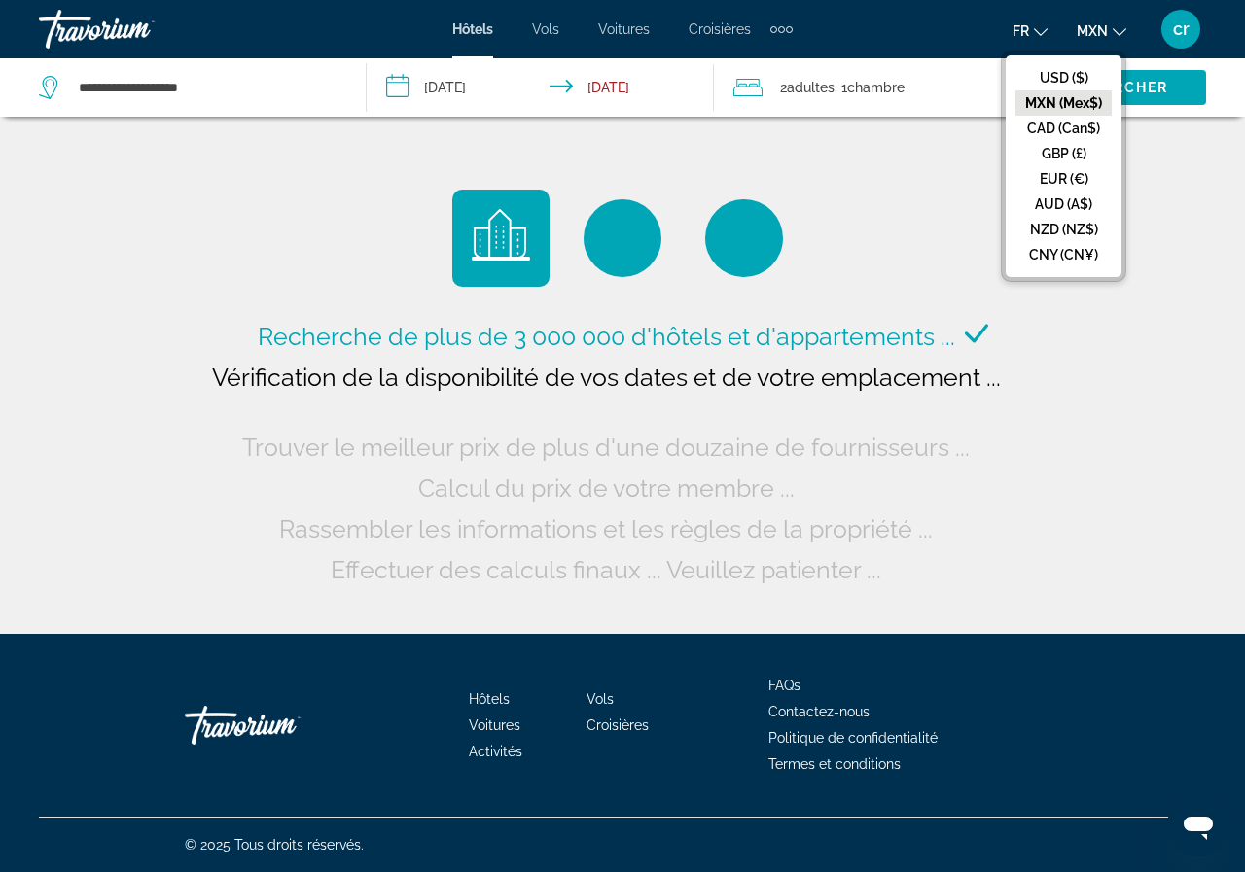
click at [1099, 35] on span "MXN" at bounding box center [1092, 31] width 31 height 16
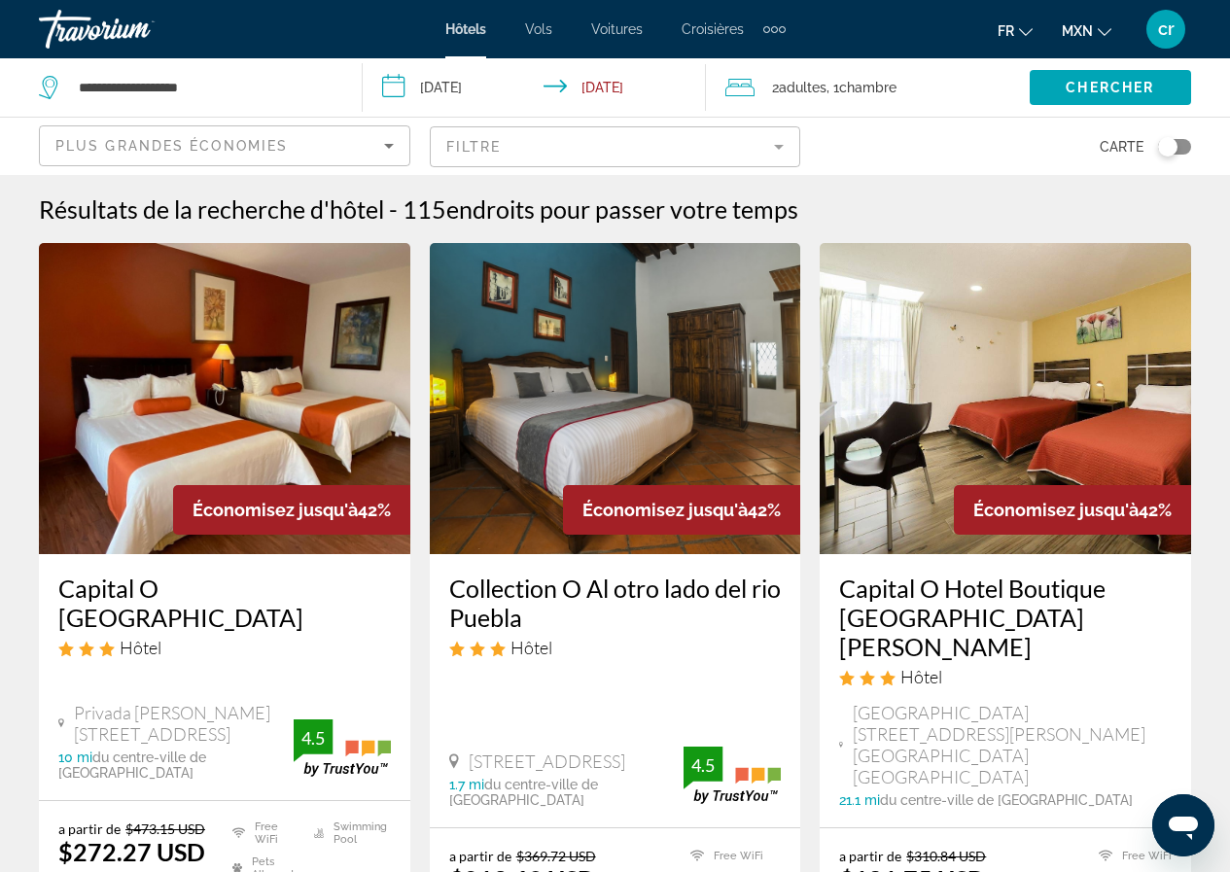
click at [1100, 34] on icon "Change currency" at bounding box center [1105, 32] width 14 height 14
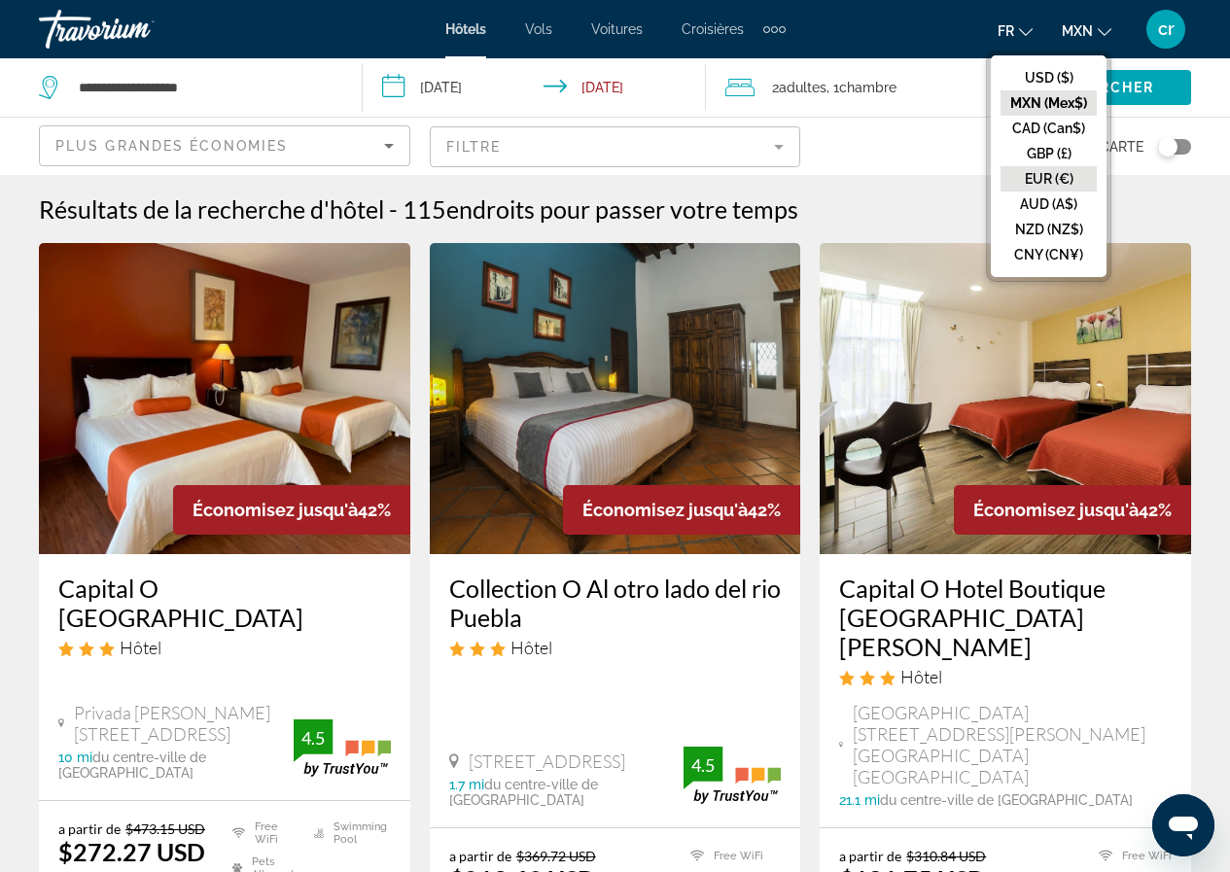
click at [1081, 177] on button "EUR (€)" at bounding box center [1049, 178] width 96 height 25
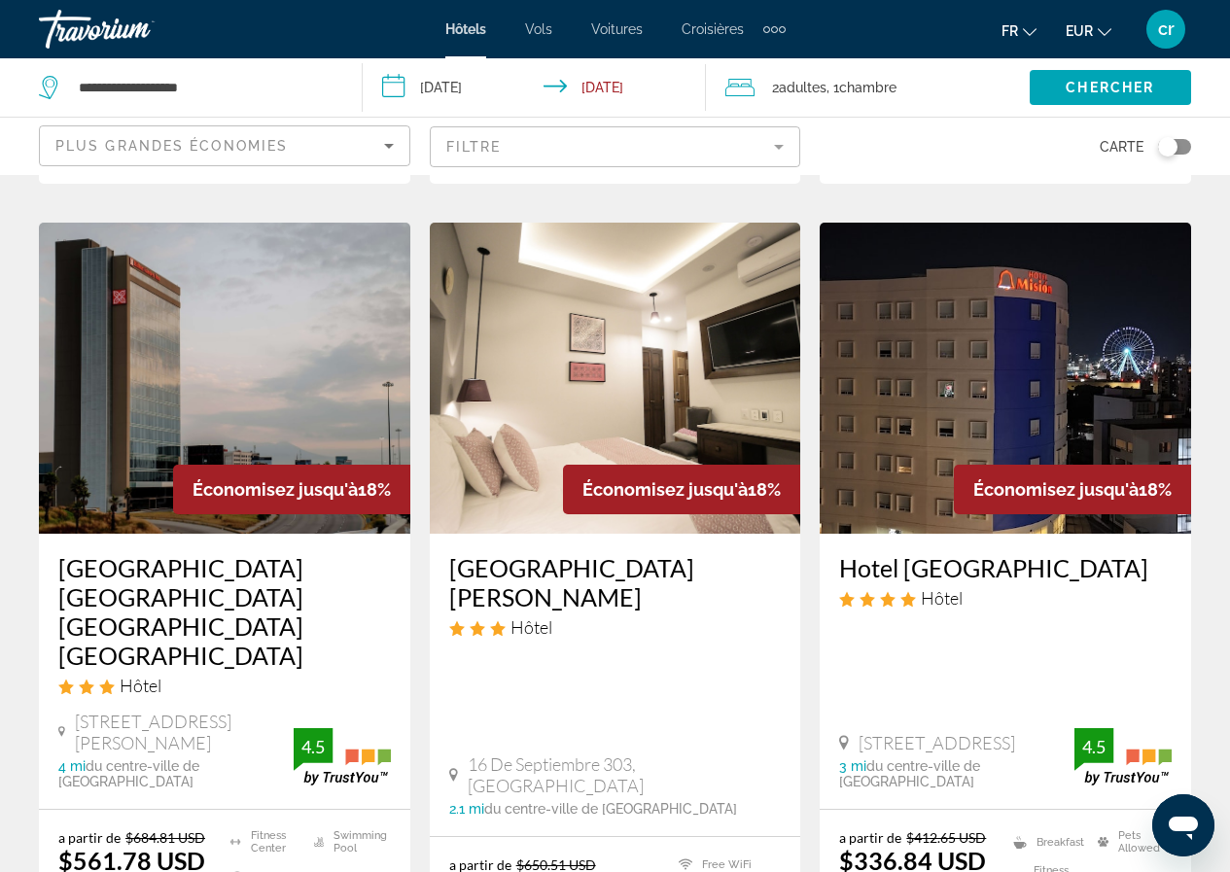
scroll to position [1653, 0]
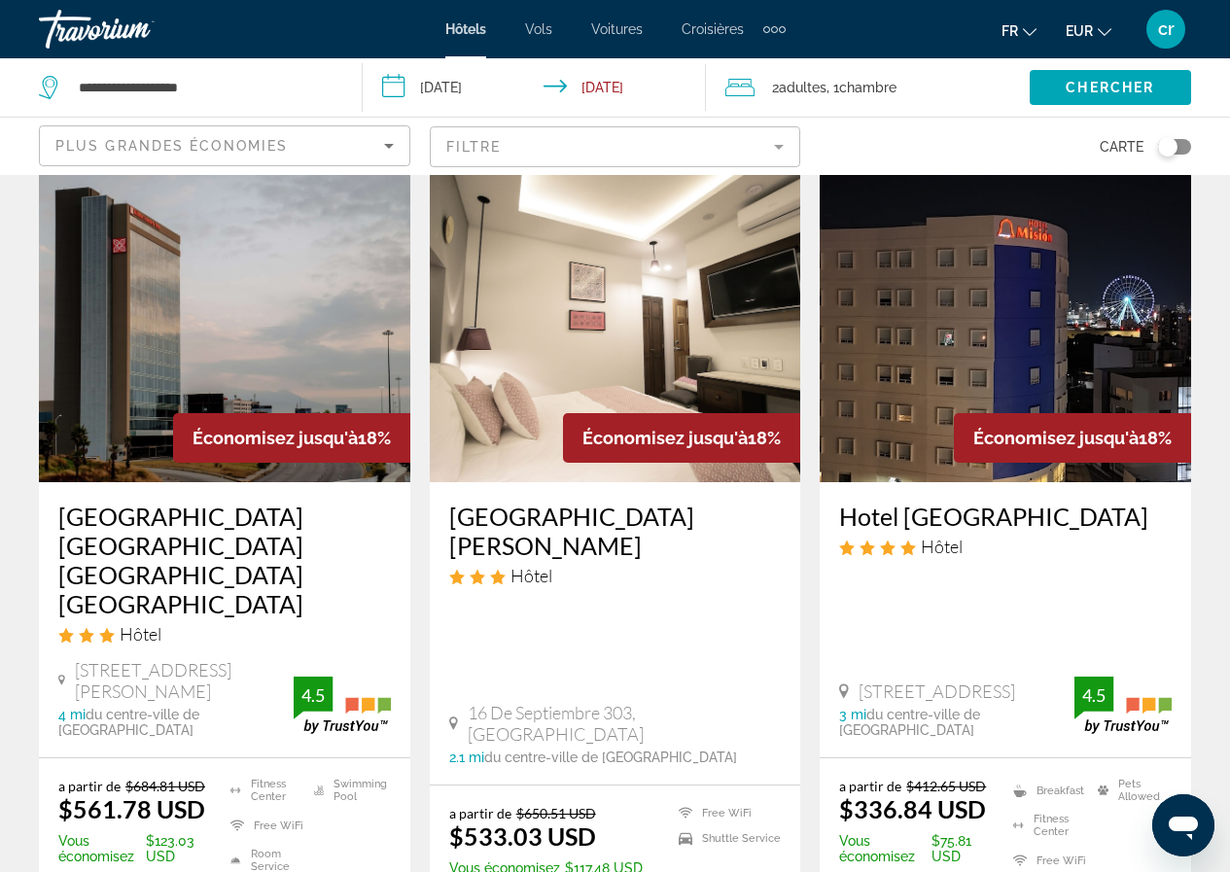
click at [873, 502] on h3 "Hotel [GEOGRAPHIC_DATA]" at bounding box center [1005, 516] width 333 height 29
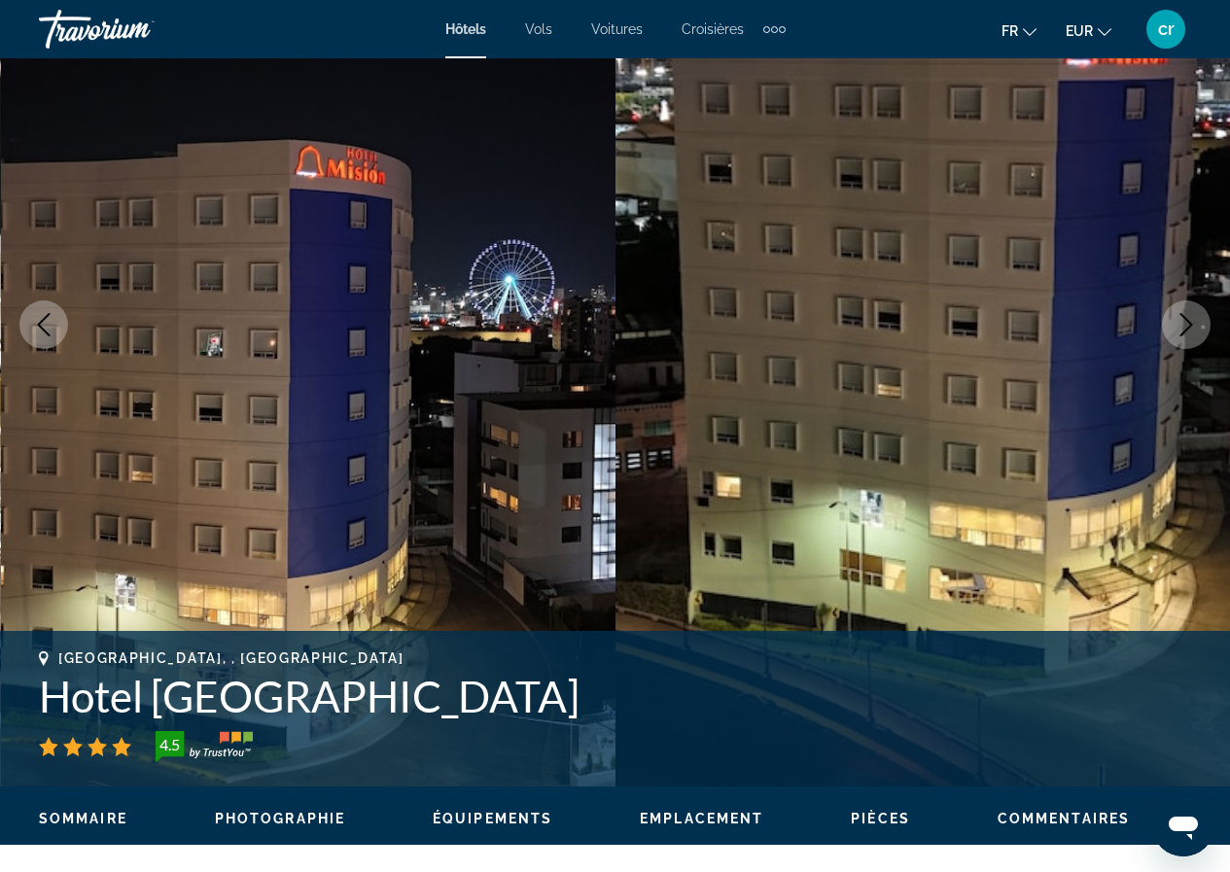
scroll to position [389, 0]
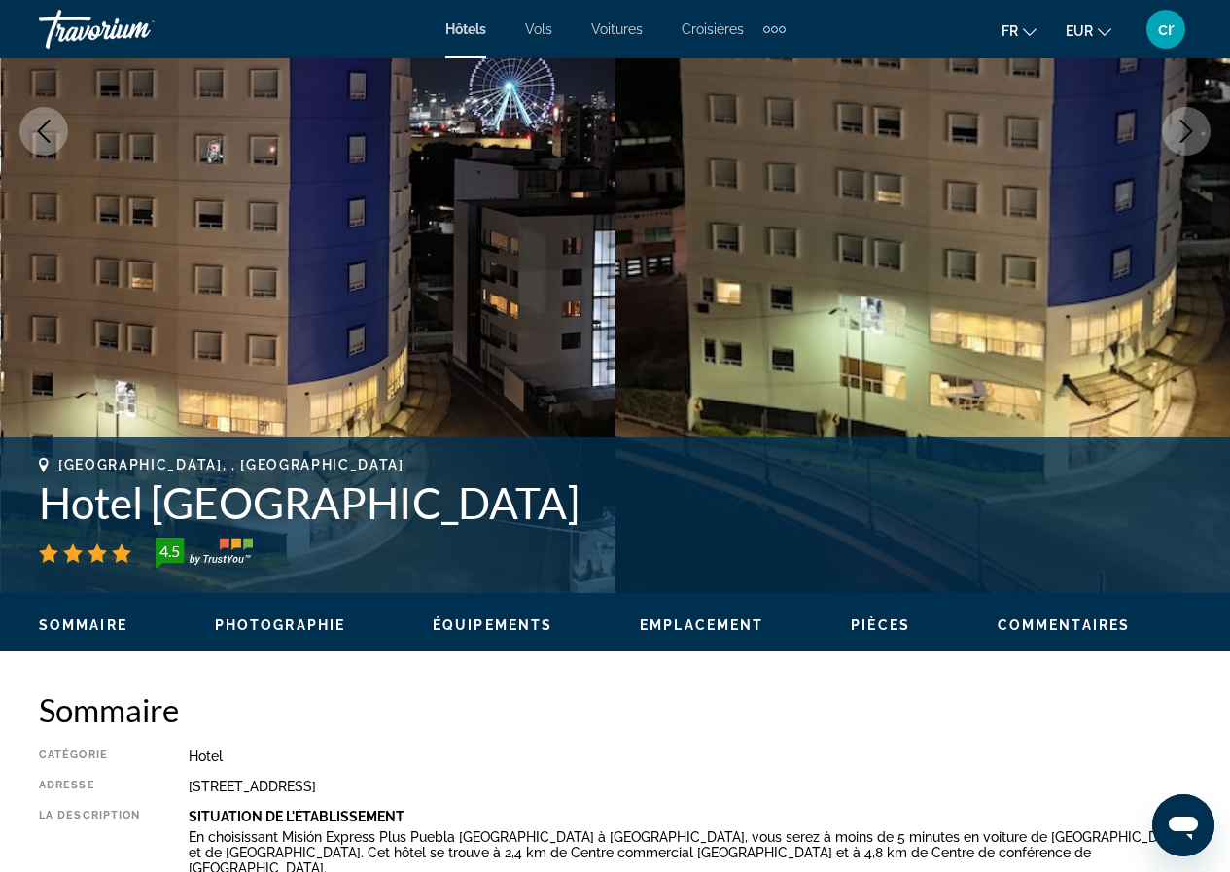
drag, startPoint x: 731, startPoint y: 503, endPoint x: 42, endPoint y: 508, distance: 689.5
click at [42, 508] on h1 "Hotel [GEOGRAPHIC_DATA]" at bounding box center [615, 502] width 1152 height 51
copy h1 "Hotel [GEOGRAPHIC_DATA]"
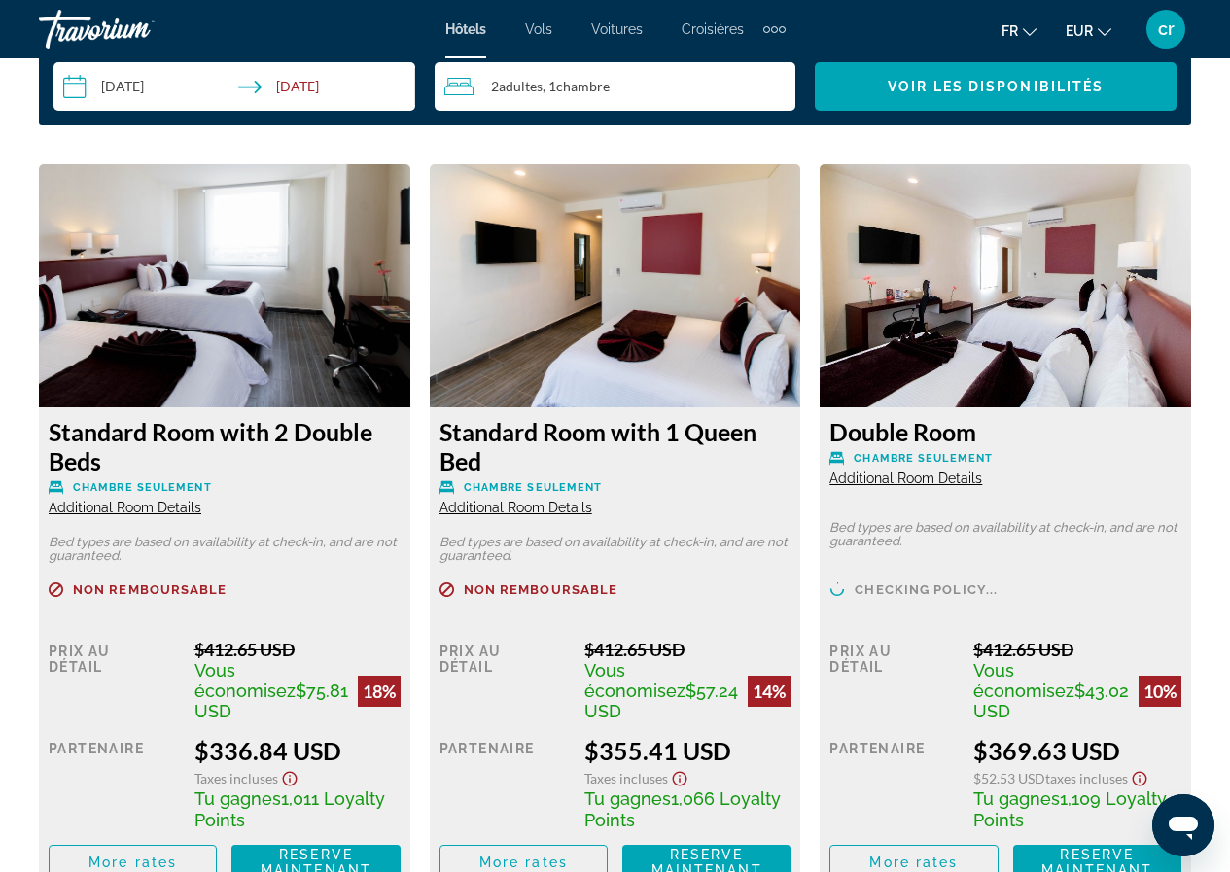
scroll to position [3015, 0]
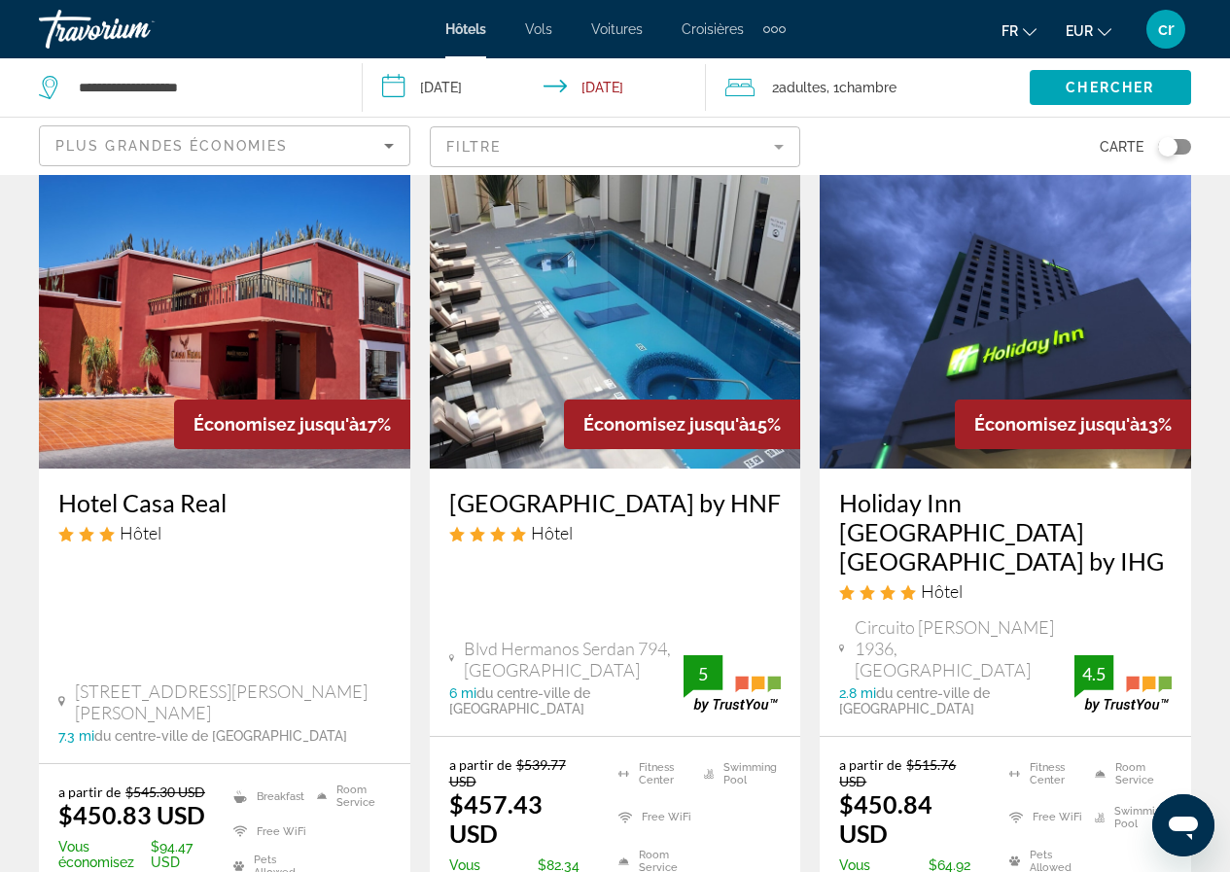
scroll to position [2688, 0]
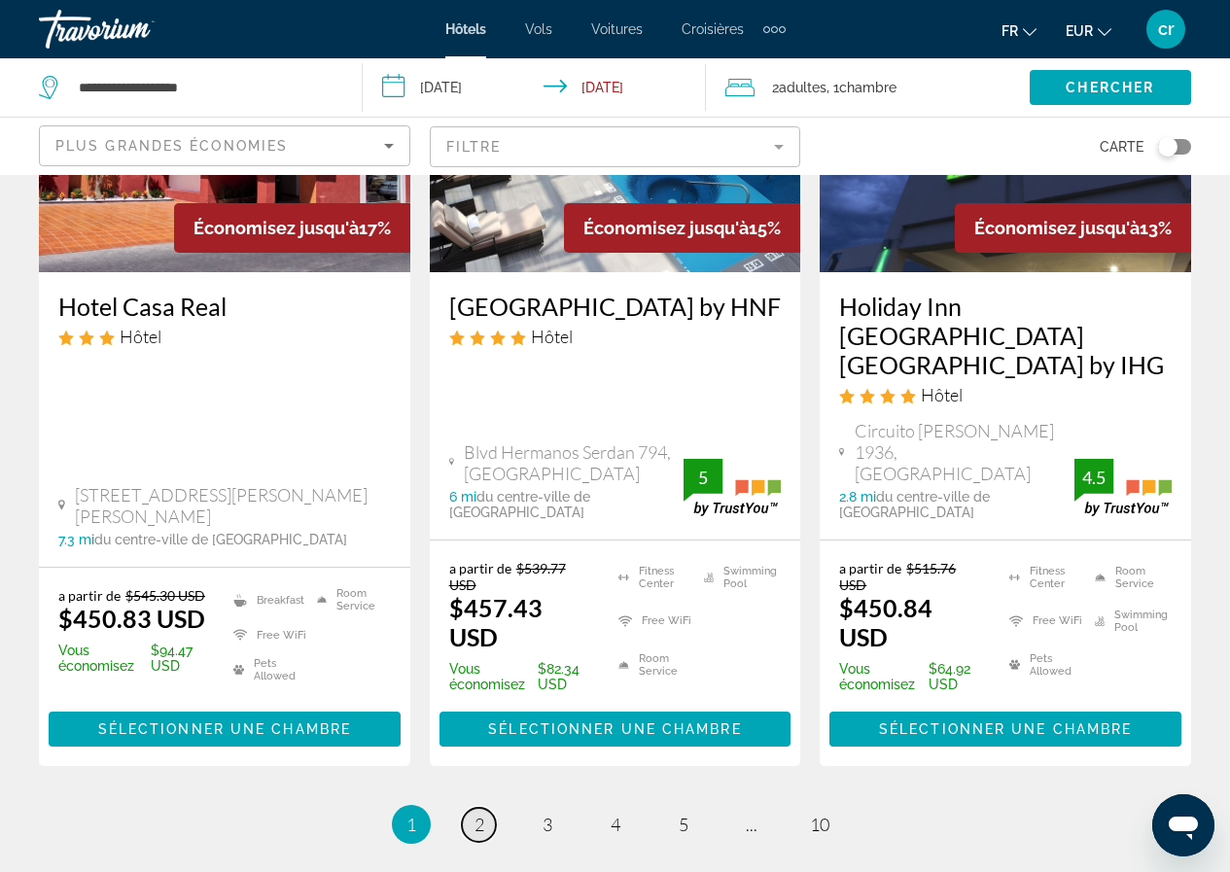
click at [480, 814] on span "2" at bounding box center [480, 824] width 10 height 21
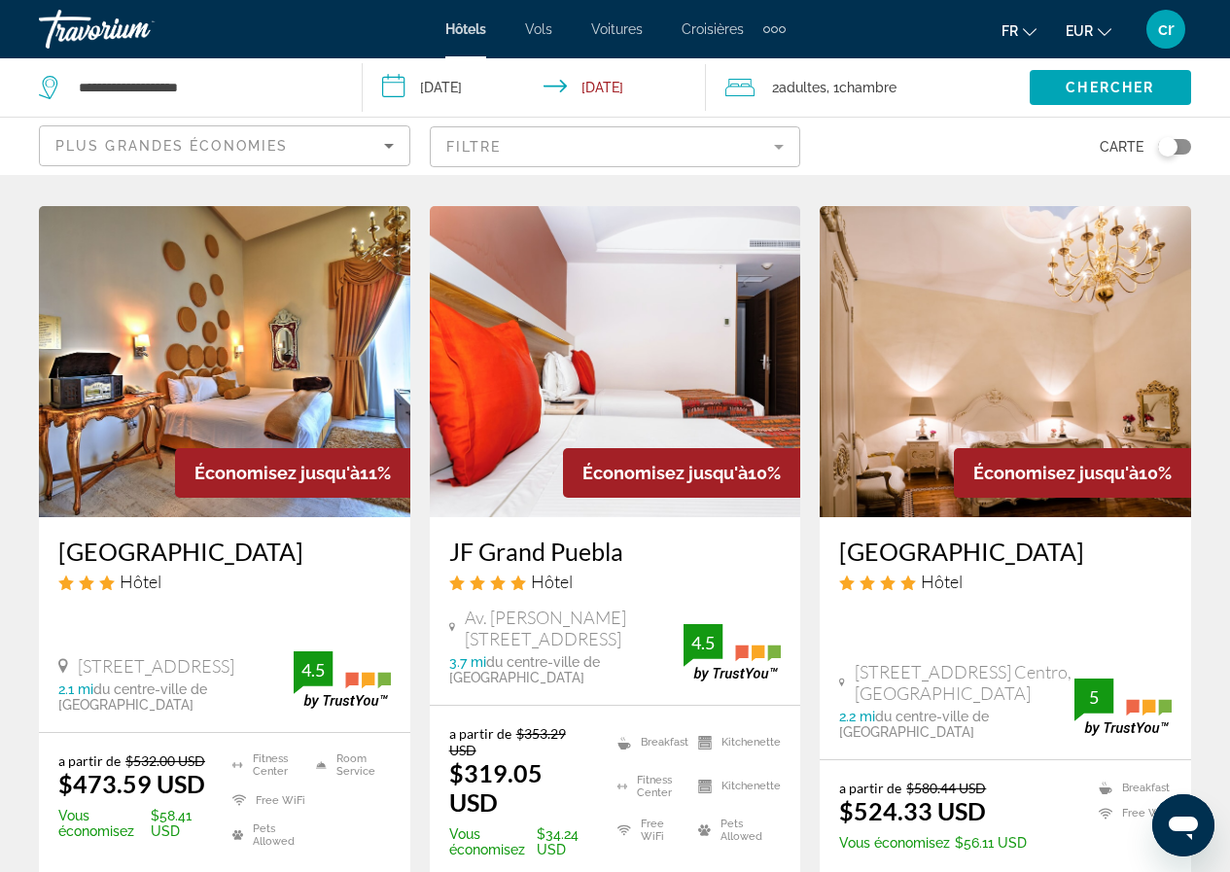
scroll to position [2528, 0]
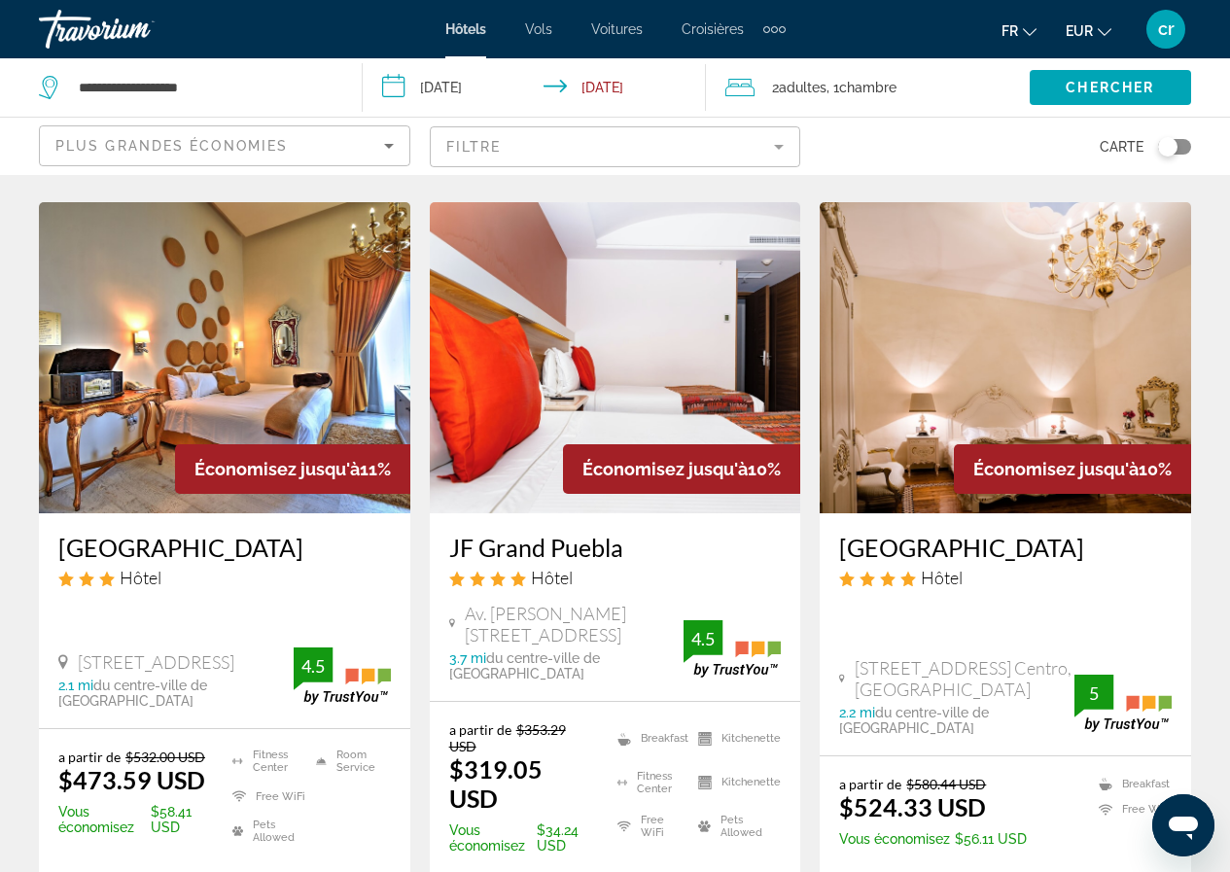
click at [521, 533] on h3 "JF Grand Puebla" at bounding box center [615, 547] width 333 height 29
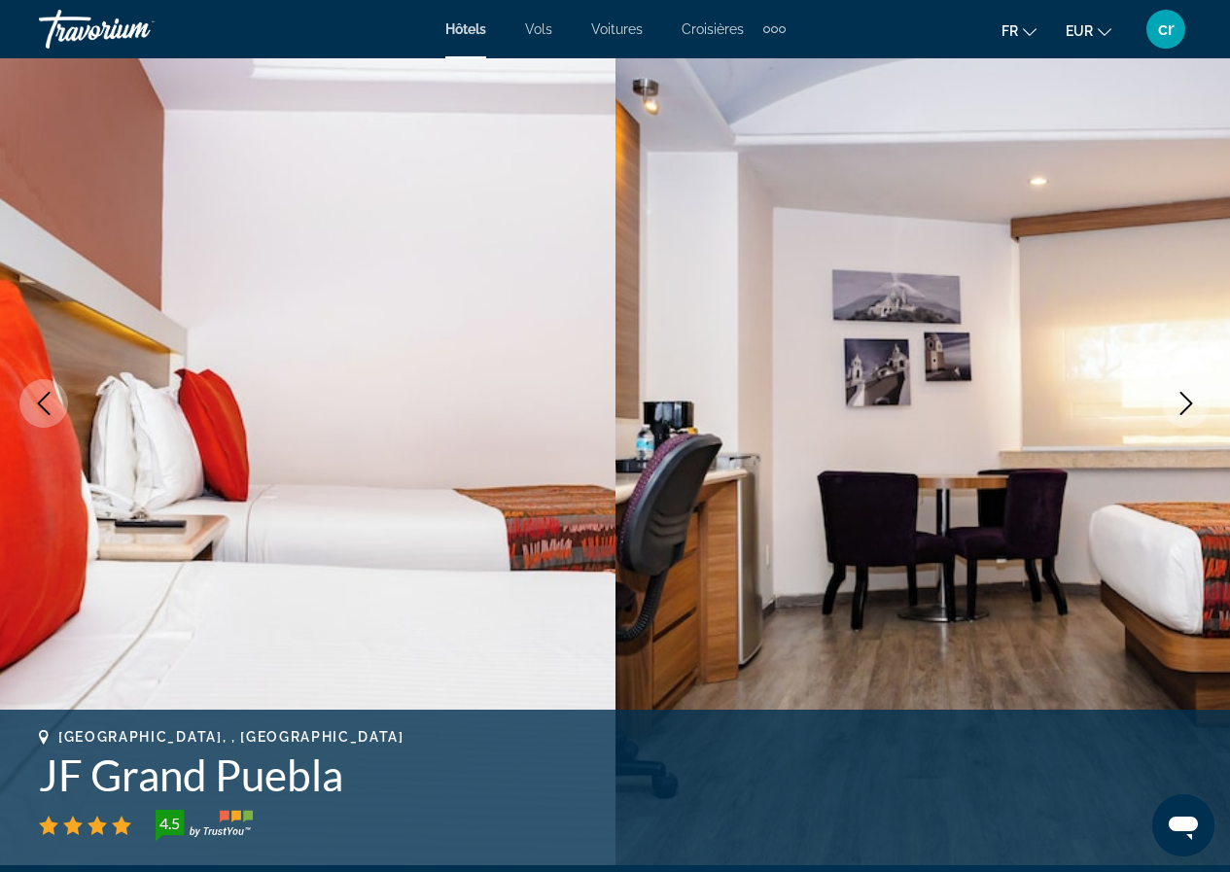
scroll to position [389, 0]
